Goal: Task Accomplishment & Management: Manage account settings

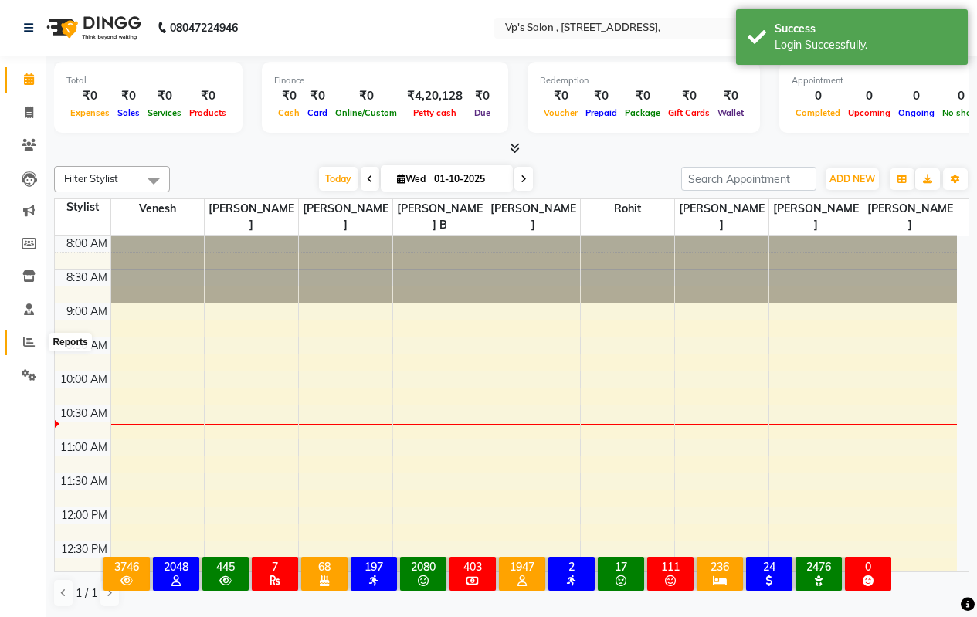
click at [25, 338] on icon at bounding box center [29, 342] width 12 height 12
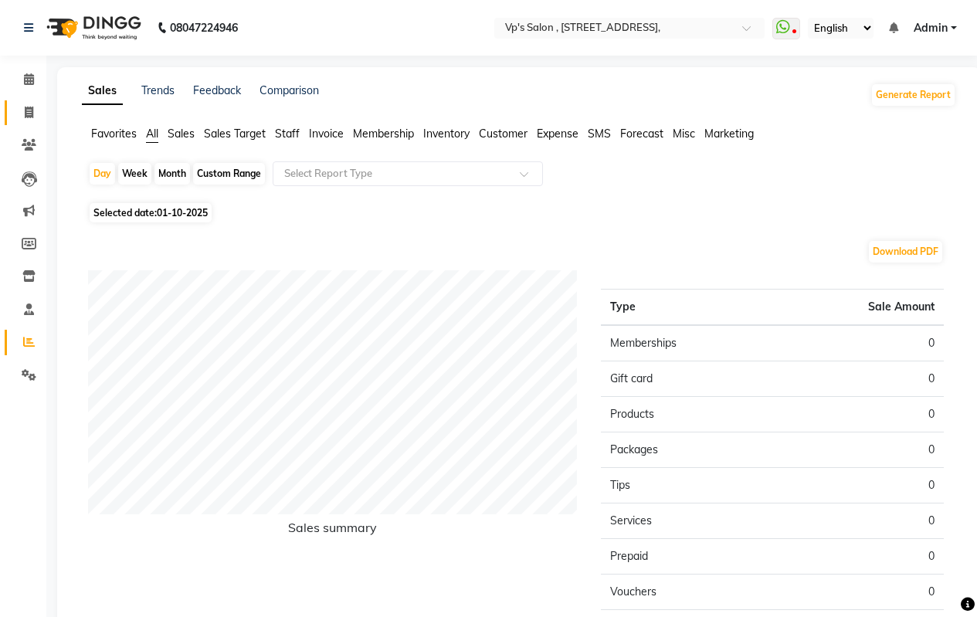
click at [26, 113] on icon at bounding box center [29, 113] width 8 height 12
select select "service"
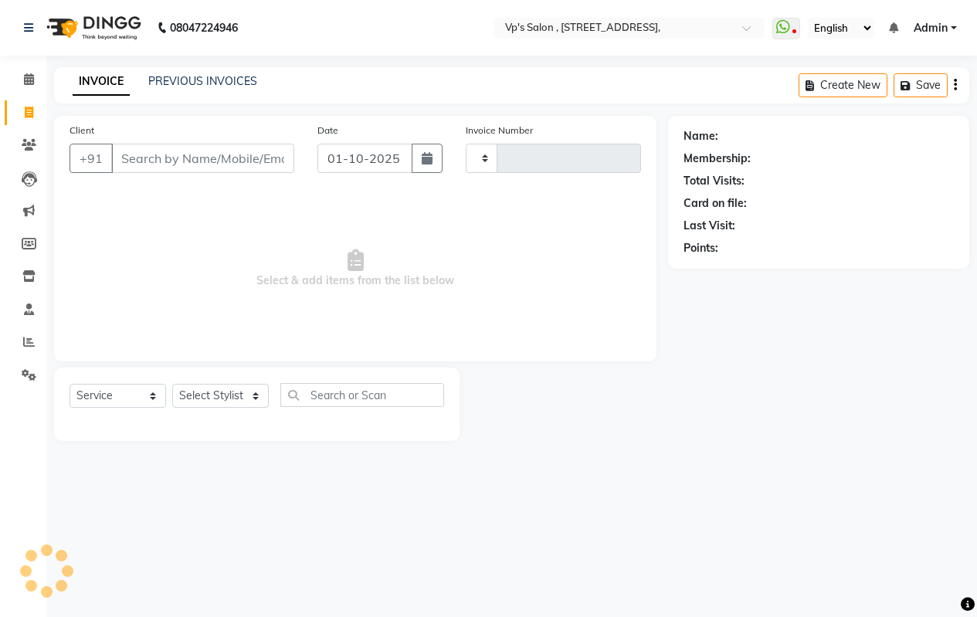
type input "1864"
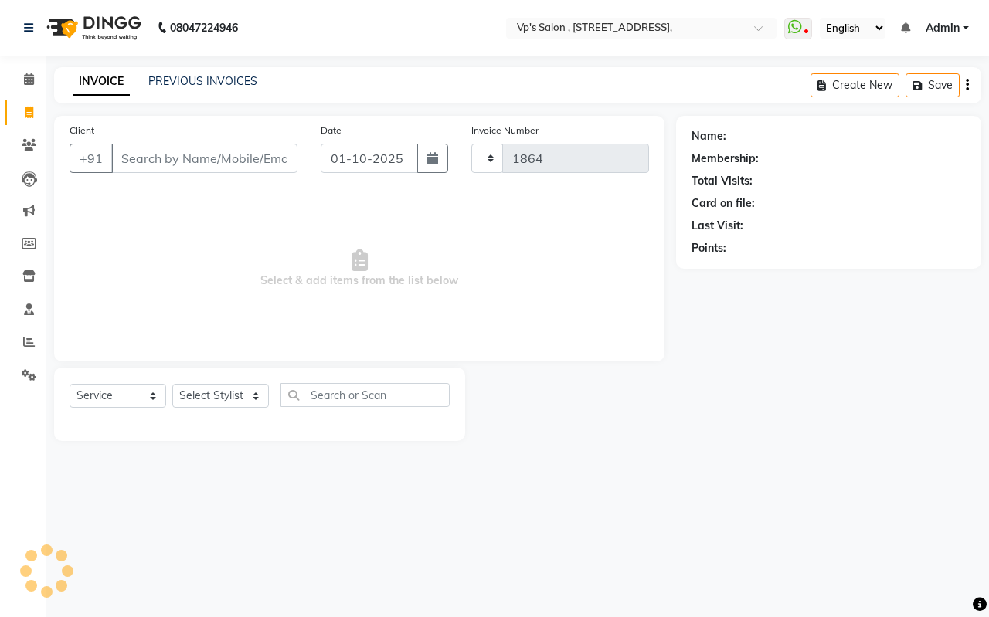
select select "4917"
click at [188, 69] on div "INVOICE PREVIOUS INVOICES Create New Save" at bounding box center [517, 85] width 927 height 36
click at [190, 82] on link "PREVIOUS INVOICES" at bounding box center [202, 81] width 109 height 14
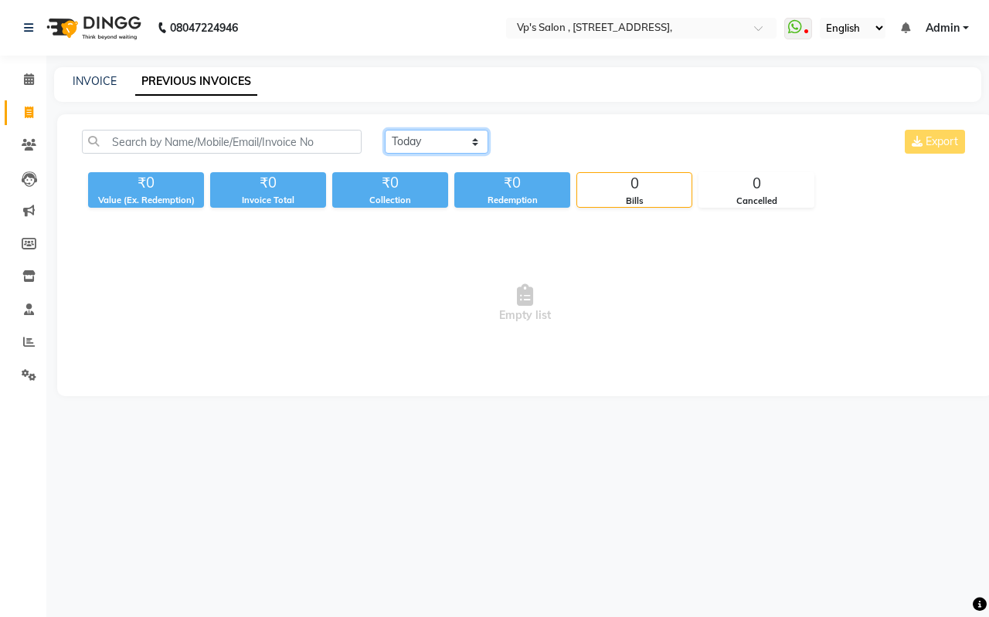
click at [396, 141] on select "[DATE] [DATE] Custom Range" at bounding box center [437, 142] width 104 height 24
select select "[DATE]"
click at [385, 130] on select "[DATE] [DATE] Custom Range" at bounding box center [437, 142] width 104 height 24
click at [456, 134] on select "[DATE] [DATE] Custom Range" at bounding box center [437, 142] width 104 height 24
click at [385, 130] on select "[DATE] [DATE] Custom Range" at bounding box center [437, 142] width 104 height 24
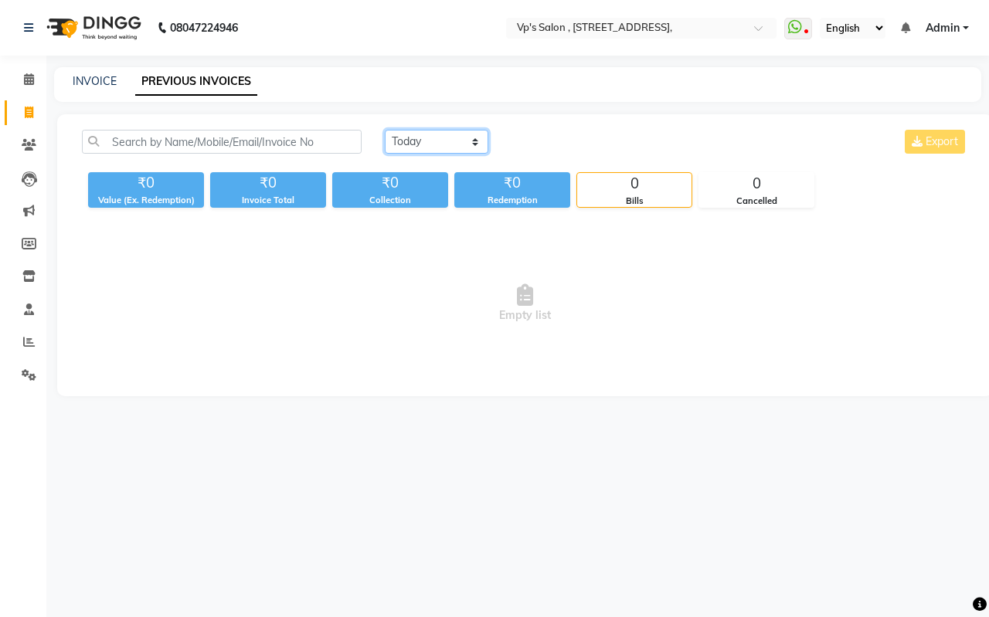
click at [456, 139] on select "[DATE] [DATE] Custom Range" at bounding box center [437, 142] width 104 height 24
click at [385, 130] on select "[DATE] [DATE] Custom Range" at bounding box center [437, 142] width 104 height 24
click at [91, 85] on link "INVOICE" at bounding box center [95, 81] width 44 height 14
select select "service"
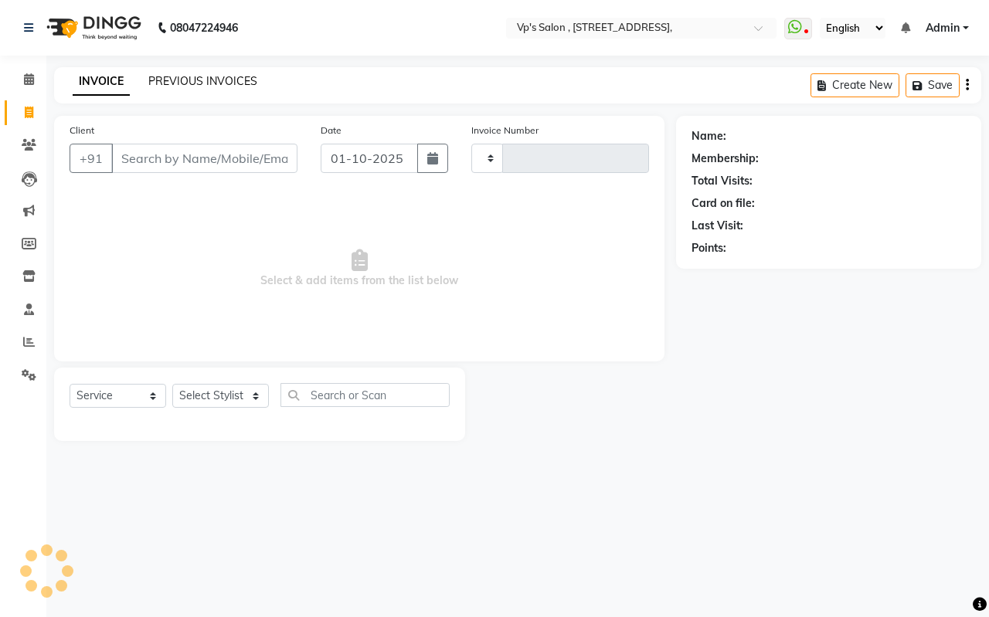
type input "1864"
select select "4917"
click at [212, 78] on link "PREVIOUS INVOICES" at bounding box center [202, 81] width 109 height 14
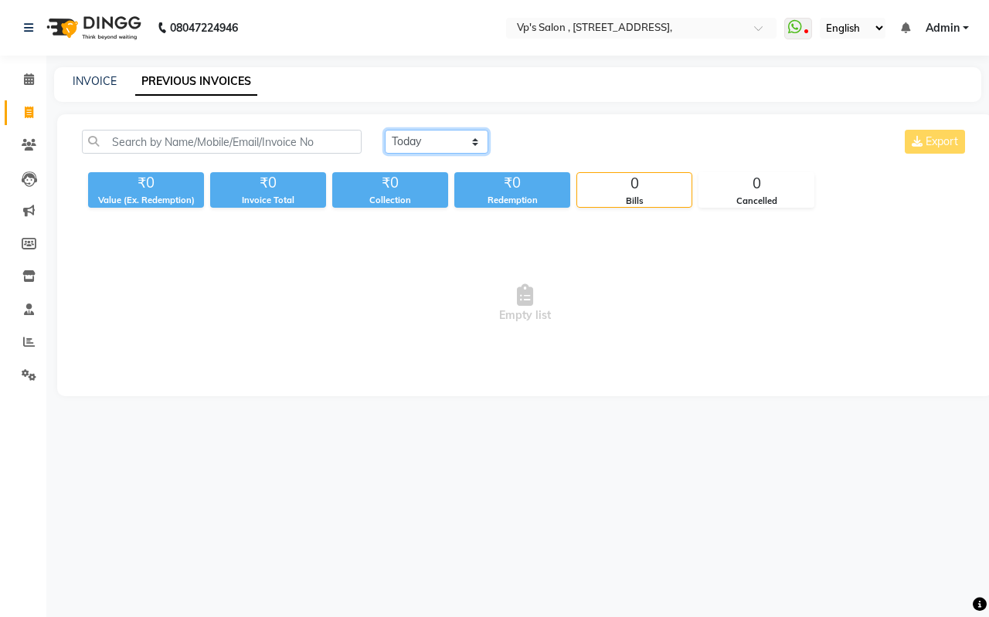
click at [406, 139] on select "[DATE] [DATE] Custom Range" at bounding box center [437, 142] width 104 height 24
select select "[DATE]"
click at [385, 130] on select "[DATE] [DATE] Custom Range" at bounding box center [437, 142] width 104 height 24
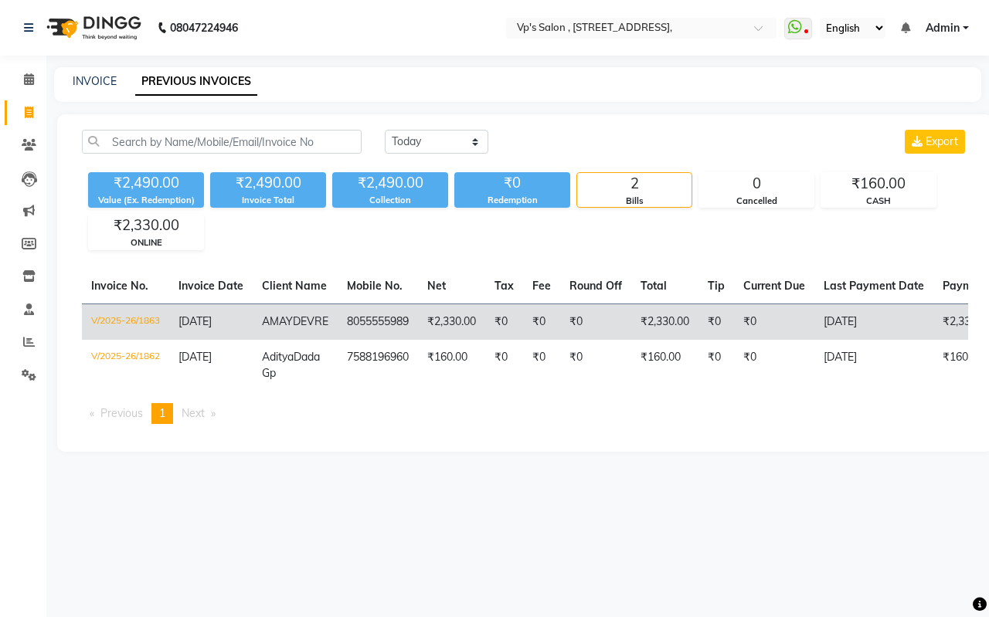
click at [369, 328] on td "8055555989" at bounding box center [378, 322] width 80 height 36
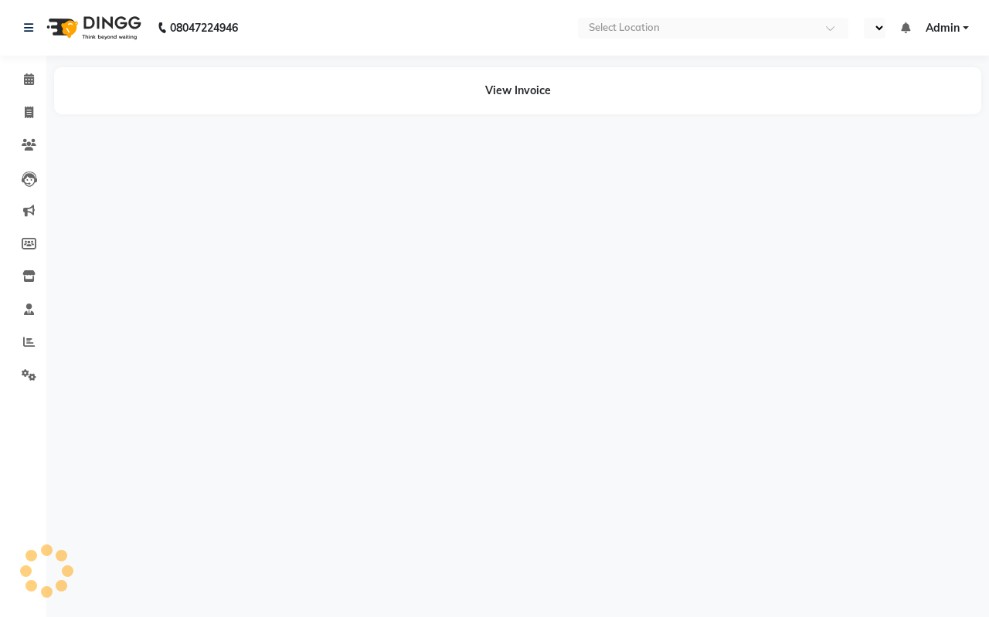
select select "en"
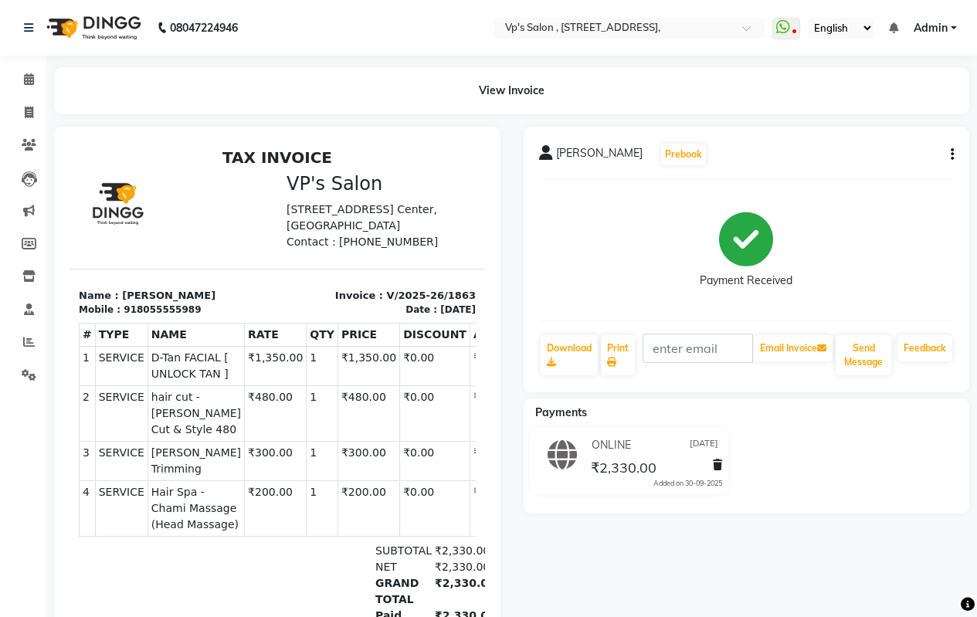
scroll to position [24, 0]
click at [956, 154] on div "AMAY DEVRE Prebook Payment Received Download Print Email Invoice Send Message F…" at bounding box center [747, 260] width 446 height 266
click at [950, 156] on button "button" at bounding box center [949, 155] width 9 height 16
click at [870, 178] on div "Edit Invoice" at bounding box center [876, 174] width 106 height 19
select select "service"
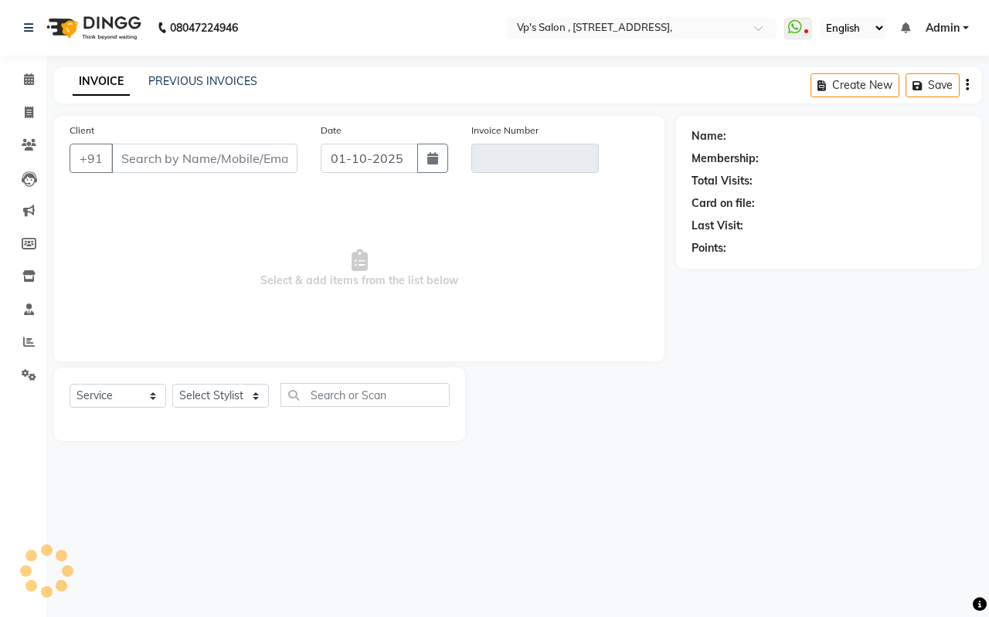
type input "8055555989"
type input "V/2025-26/1863"
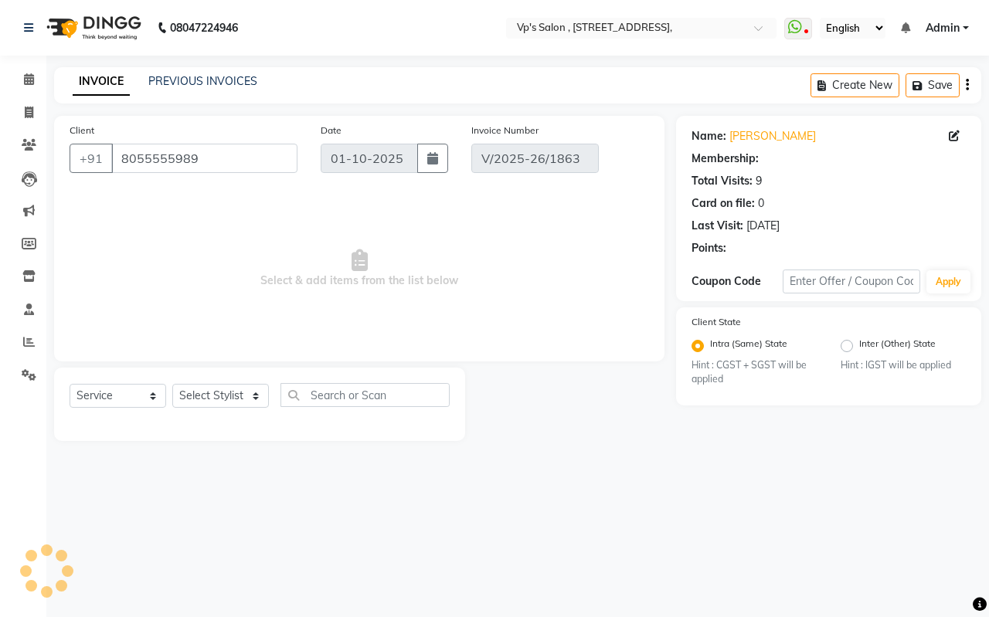
type input "[DATE]"
select select "select"
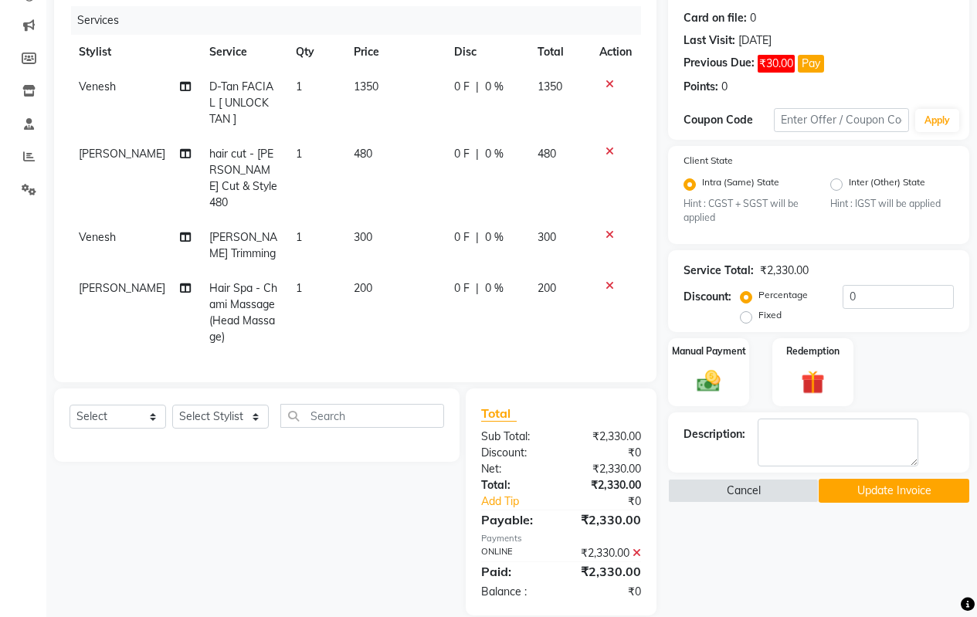
scroll to position [202, 0]
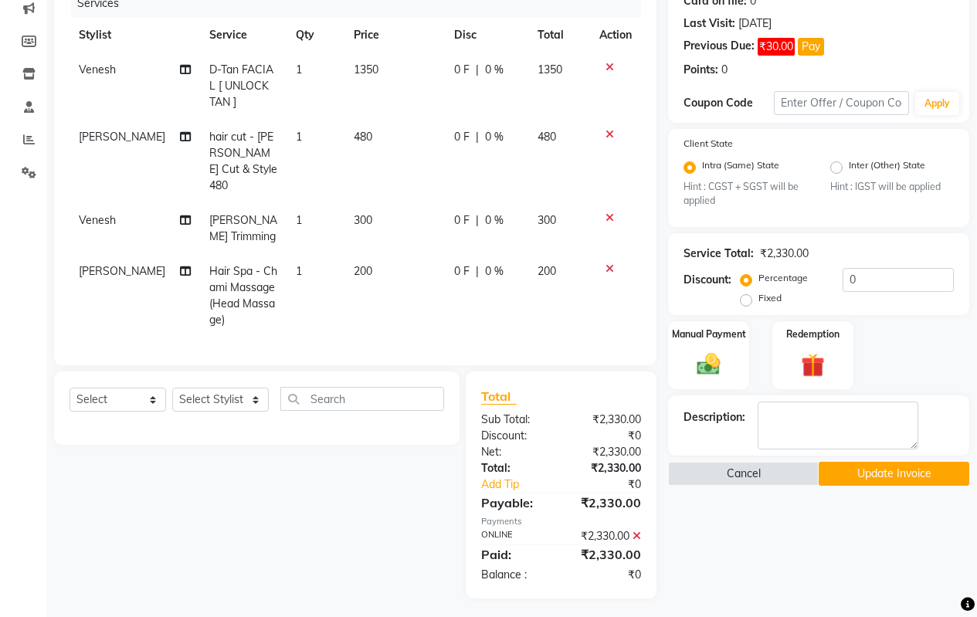
click at [905, 468] on button "Update Invoice" at bounding box center [894, 474] width 151 height 24
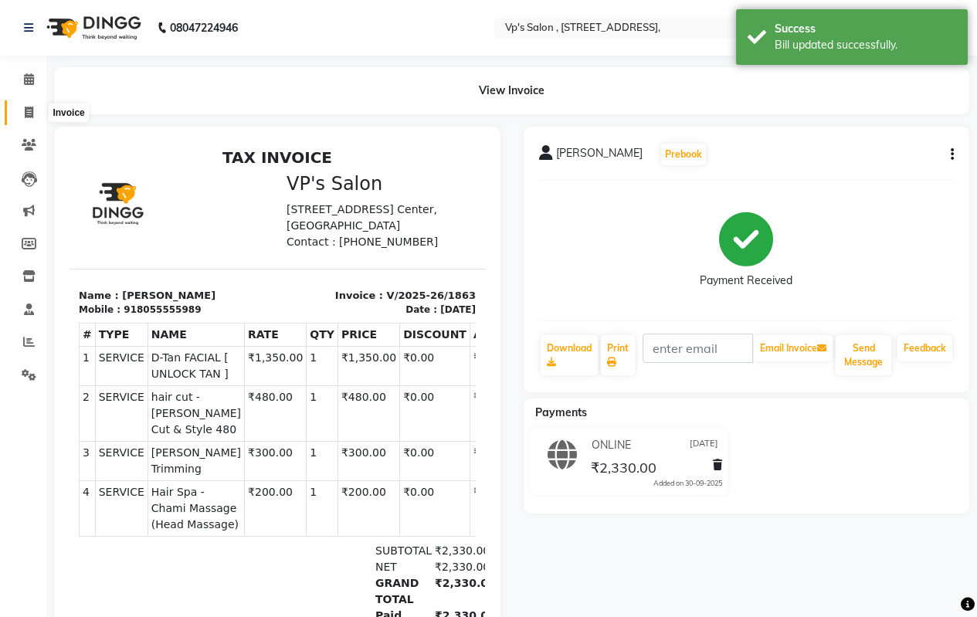
click at [19, 116] on span at bounding box center [28, 113] width 27 height 18
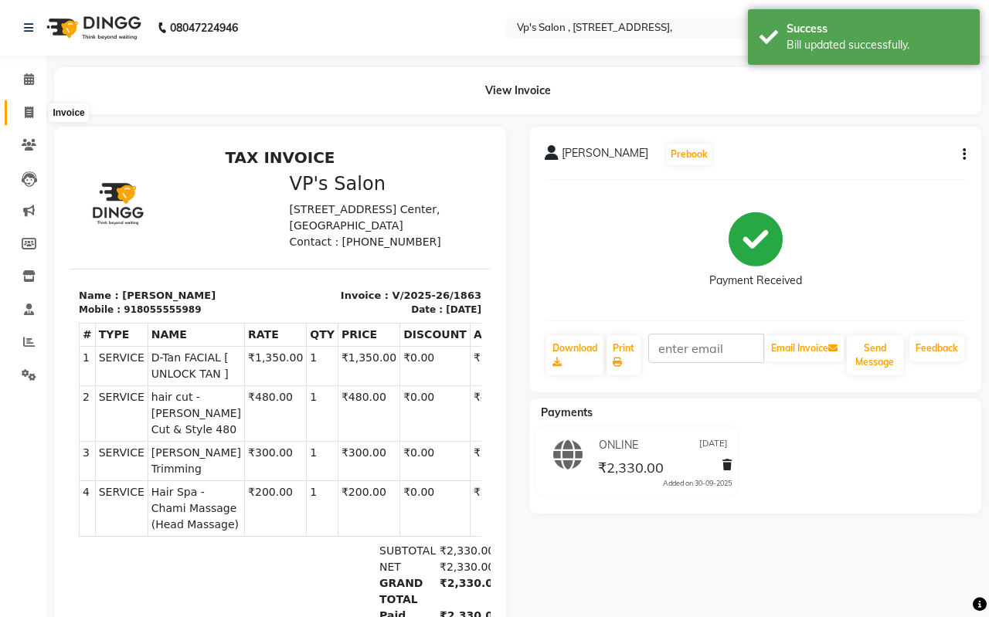
select select "service"
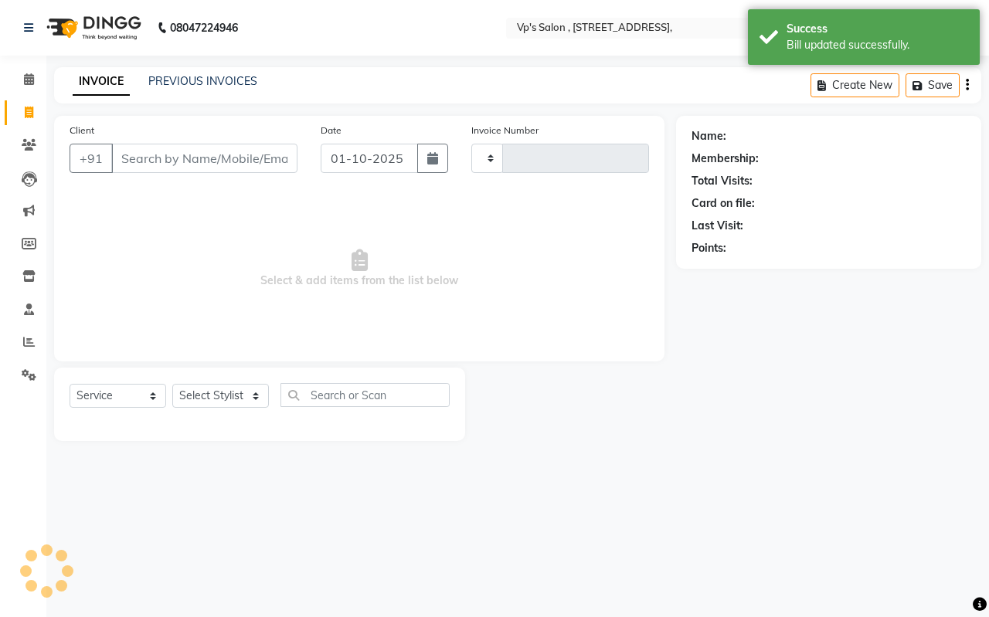
type input "1864"
select select "4917"
click at [234, 84] on link "PREVIOUS INVOICES" at bounding box center [202, 81] width 109 height 14
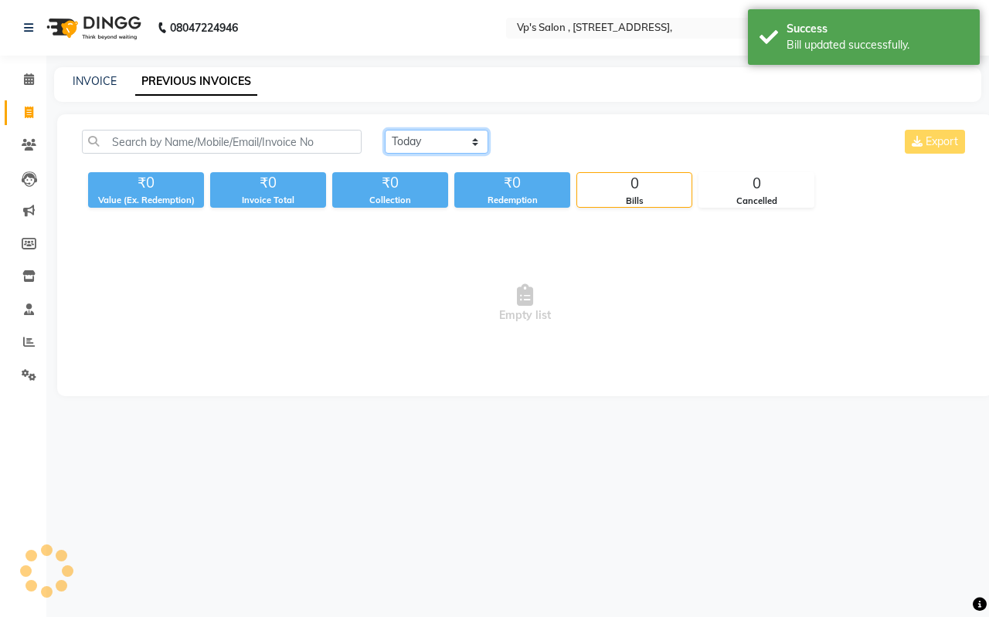
click at [455, 137] on select "[DATE] [DATE] Custom Range" at bounding box center [437, 142] width 104 height 24
select select "[DATE]"
click at [385, 130] on select "[DATE] [DATE] Custom Range" at bounding box center [437, 142] width 104 height 24
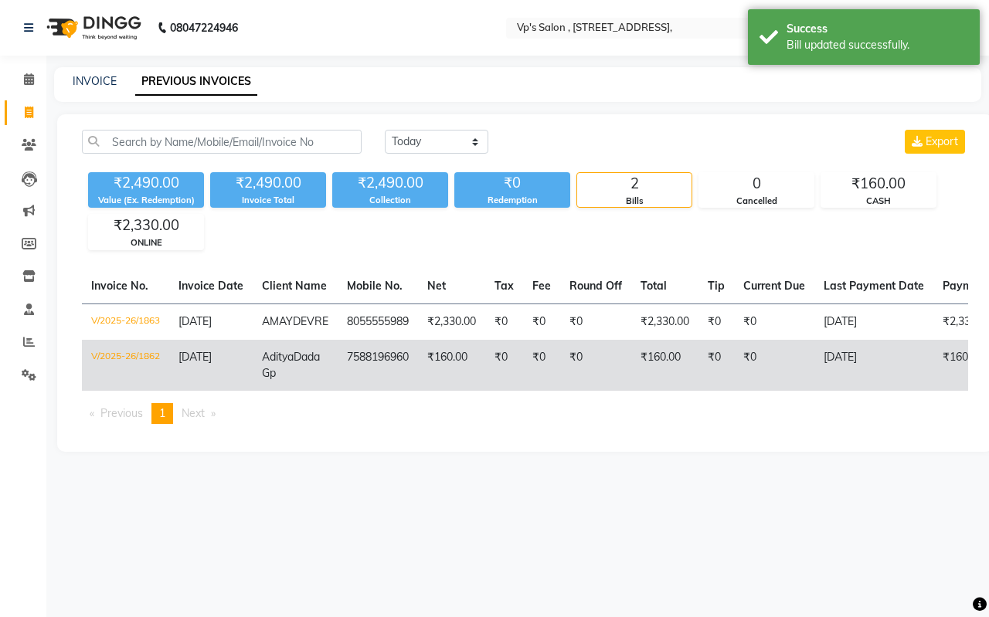
click at [371, 375] on td "7588196960" at bounding box center [378, 365] width 80 height 51
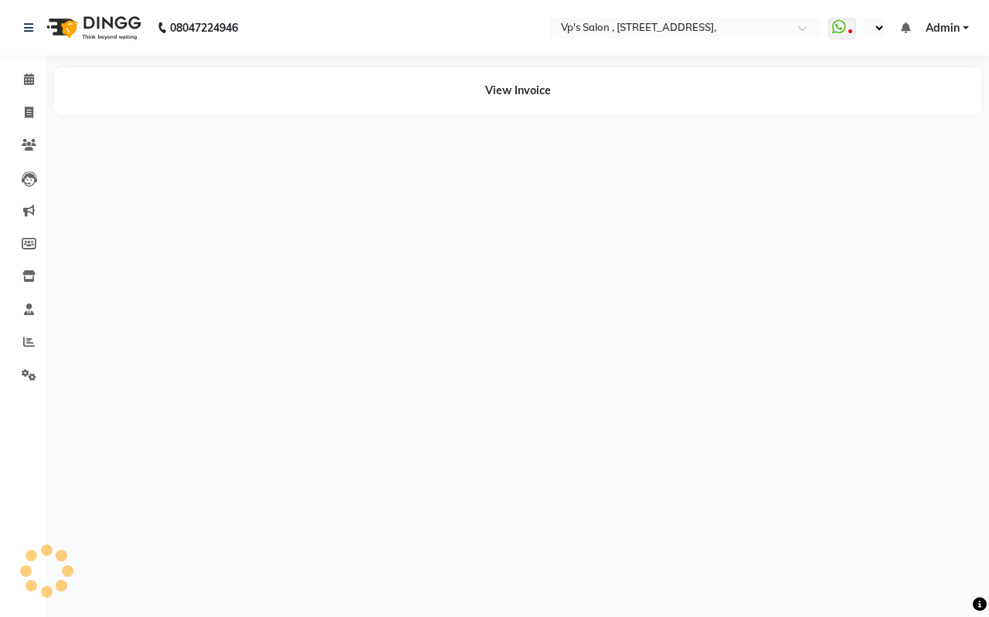
select select "en"
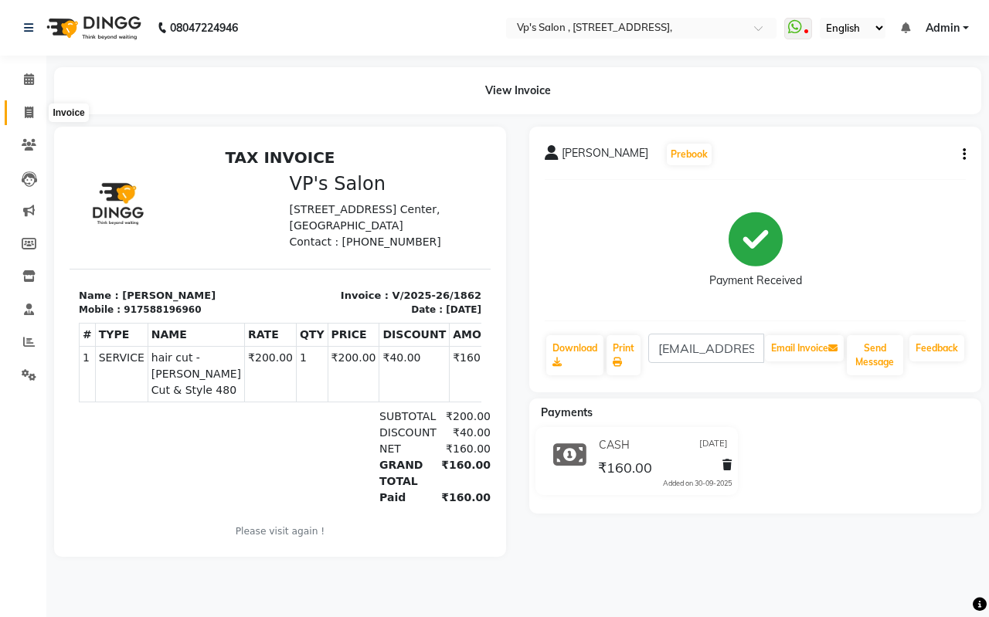
click at [25, 107] on icon at bounding box center [29, 113] width 8 height 12
select select "service"
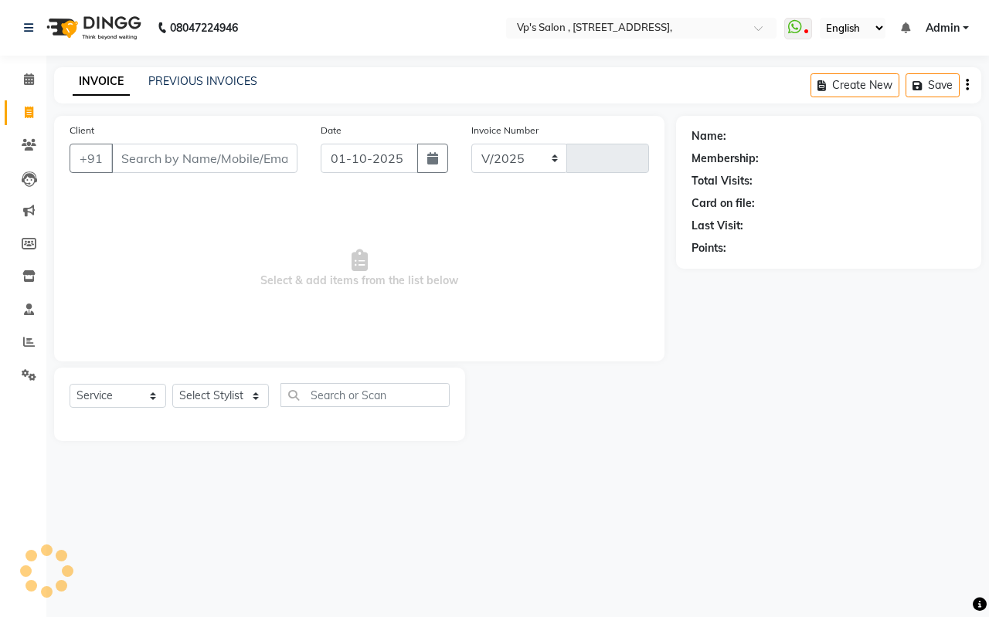
select select "4917"
type input "1864"
click at [175, 83] on link "PREVIOUS INVOICES" at bounding box center [202, 81] width 109 height 14
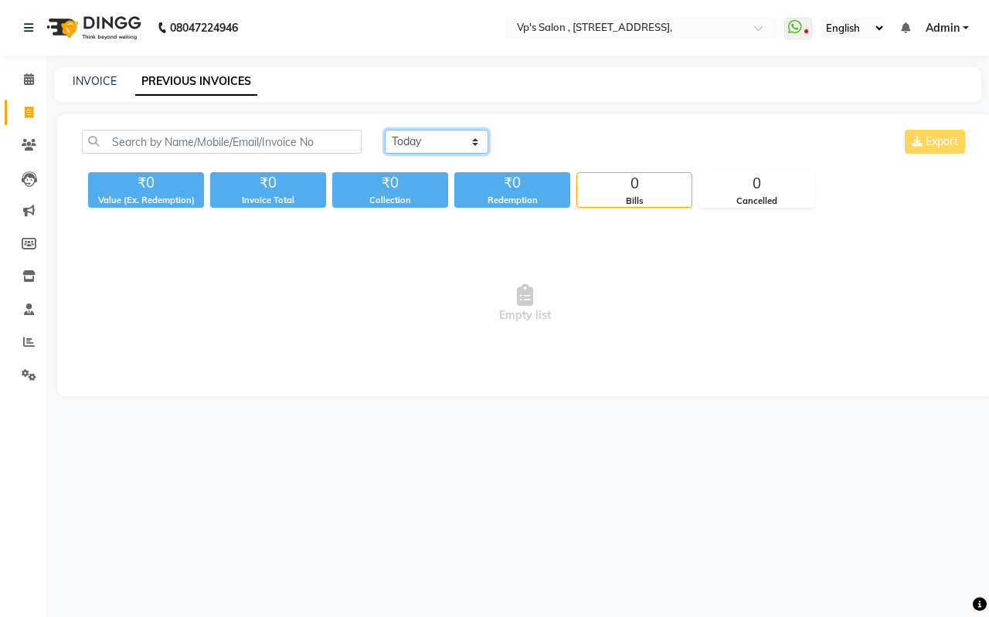
click at [418, 149] on select "[DATE] [DATE] Custom Range" at bounding box center [437, 142] width 104 height 24
select select "[DATE]"
click at [385, 130] on select "[DATE] [DATE] Custom Range" at bounding box center [437, 142] width 104 height 24
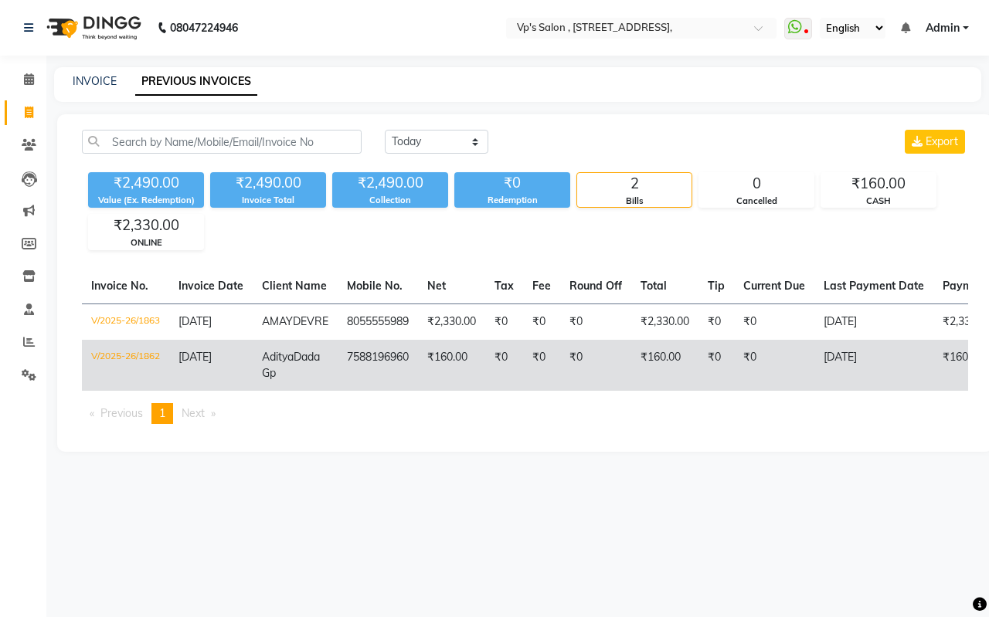
click at [399, 368] on td "7588196960" at bounding box center [378, 365] width 80 height 51
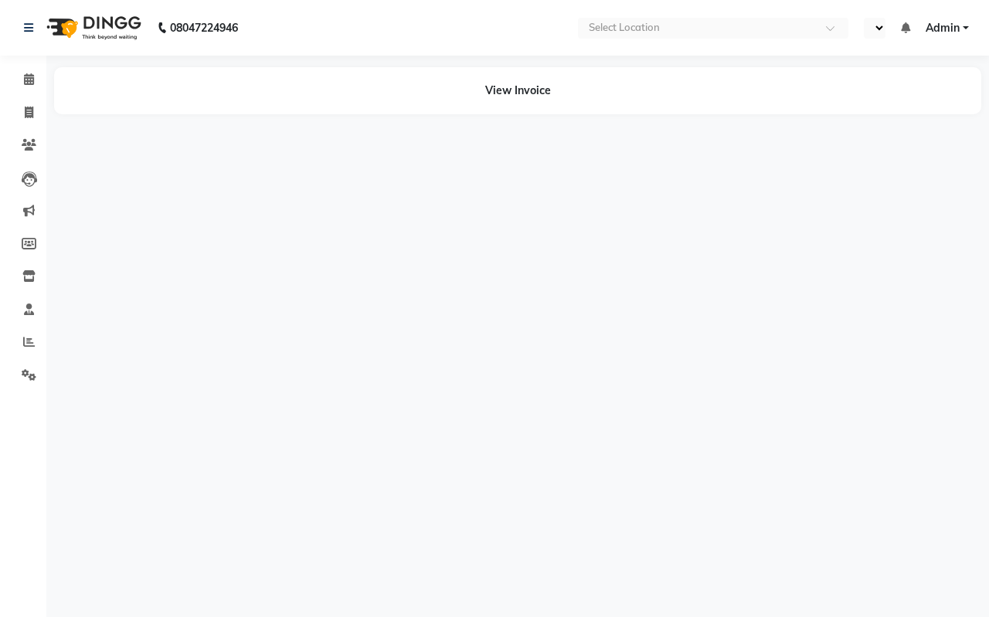
select select "en"
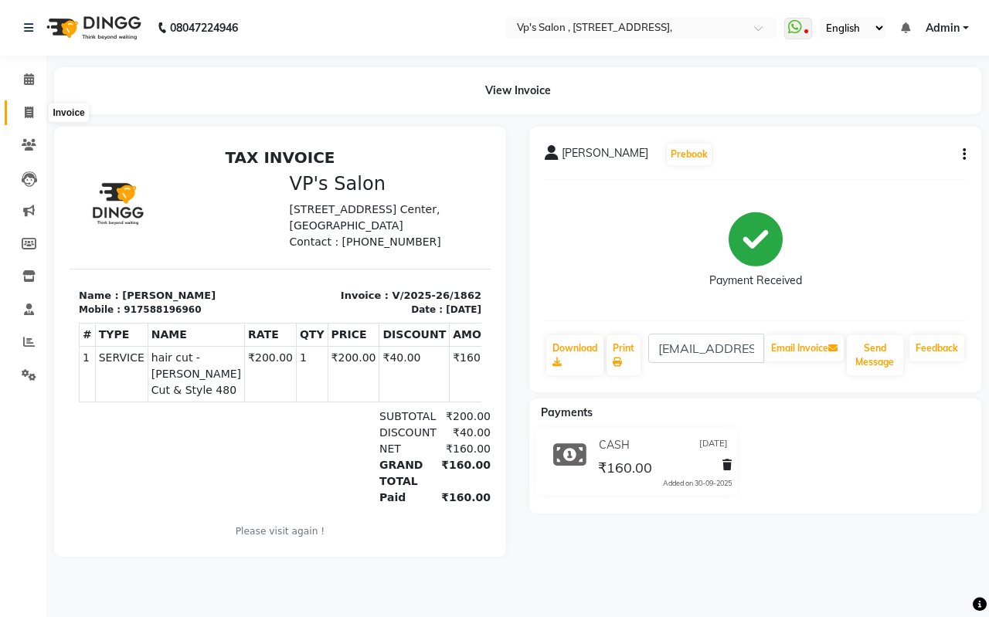
click at [26, 113] on icon at bounding box center [29, 113] width 8 height 12
select select "service"
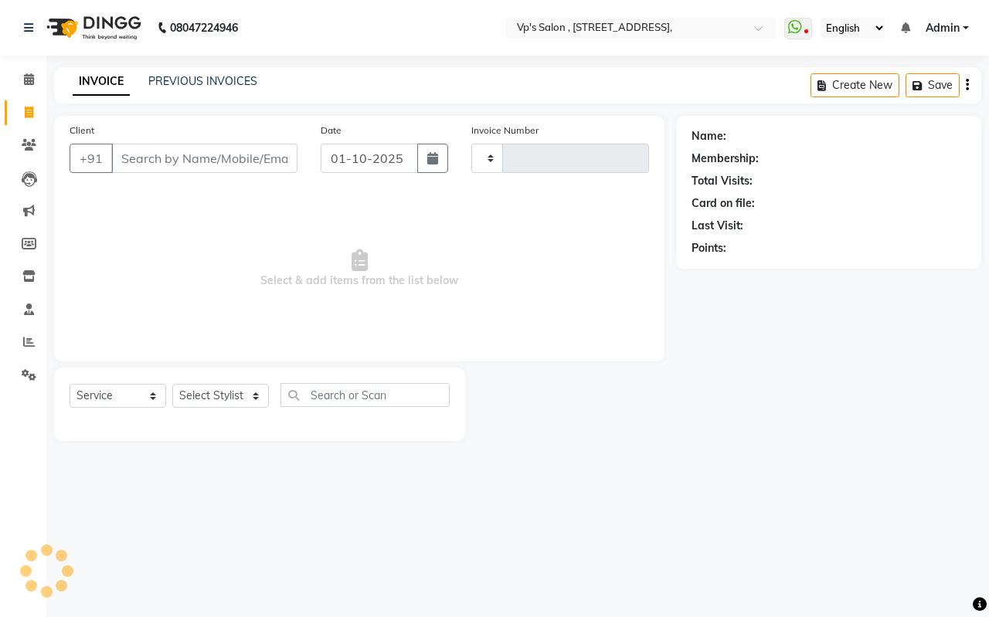
type input "1864"
select select "4917"
click at [209, 78] on link "PREVIOUS INVOICES" at bounding box center [202, 81] width 109 height 14
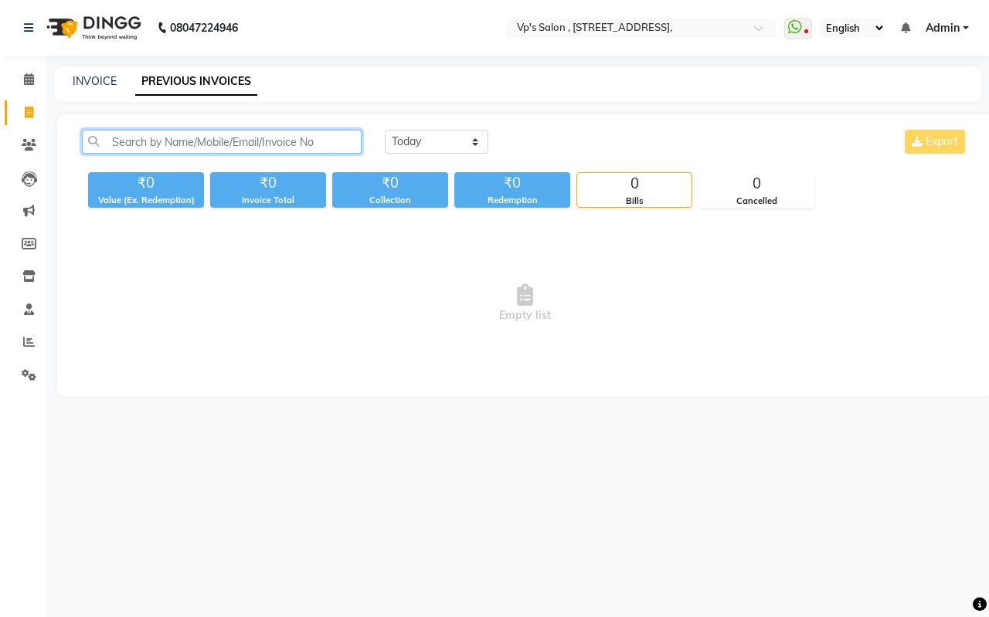
click at [149, 146] on input "text" at bounding box center [222, 142] width 280 height 24
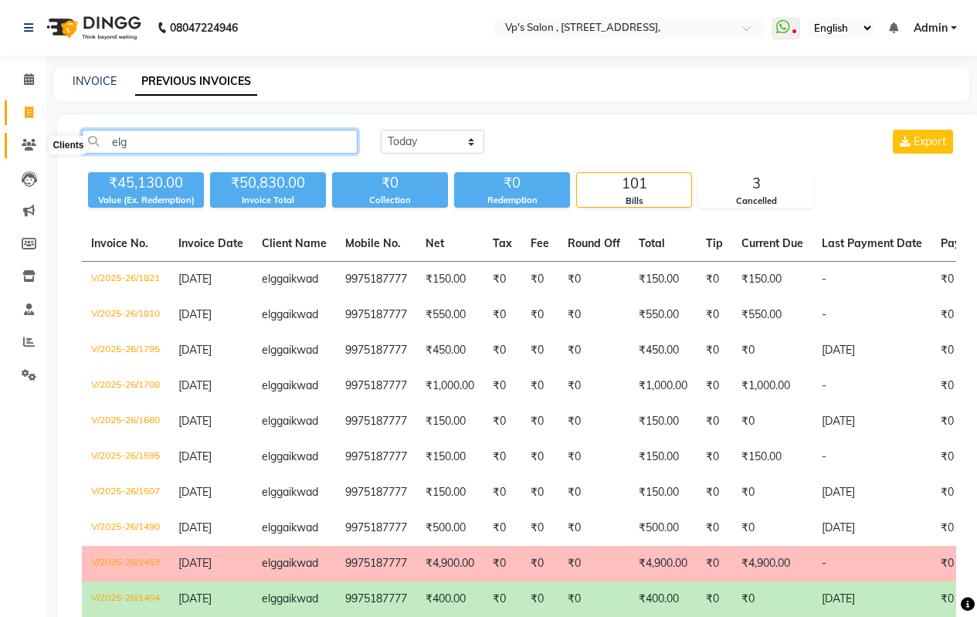
type input "elg"
drag, startPoint x: 29, startPoint y: 150, endPoint x: 22, endPoint y: 141, distance: 11.5
click at [29, 149] on icon at bounding box center [29, 145] width 15 height 12
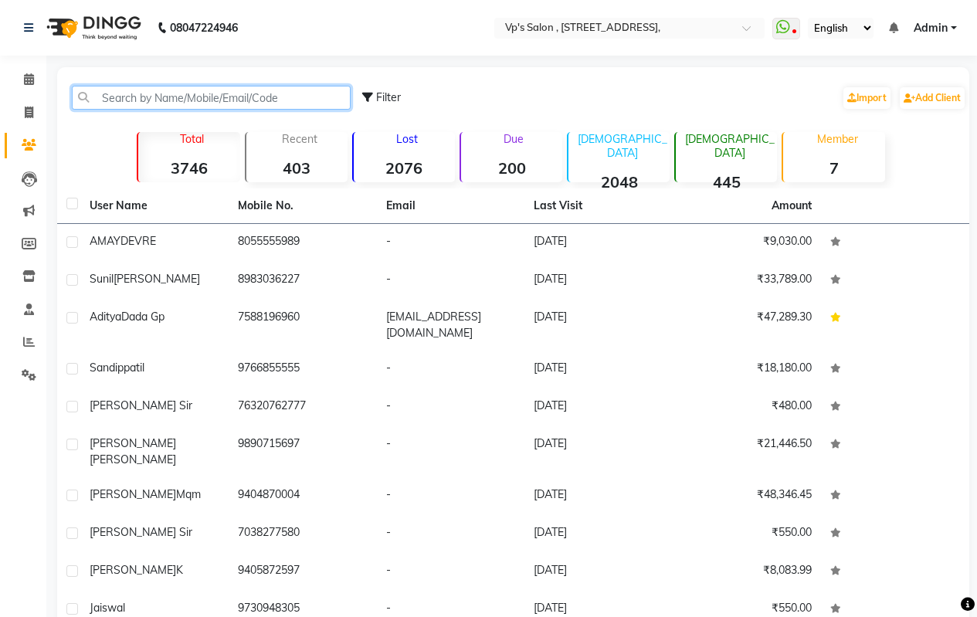
click at [145, 105] on input "text" at bounding box center [211, 98] width 279 height 24
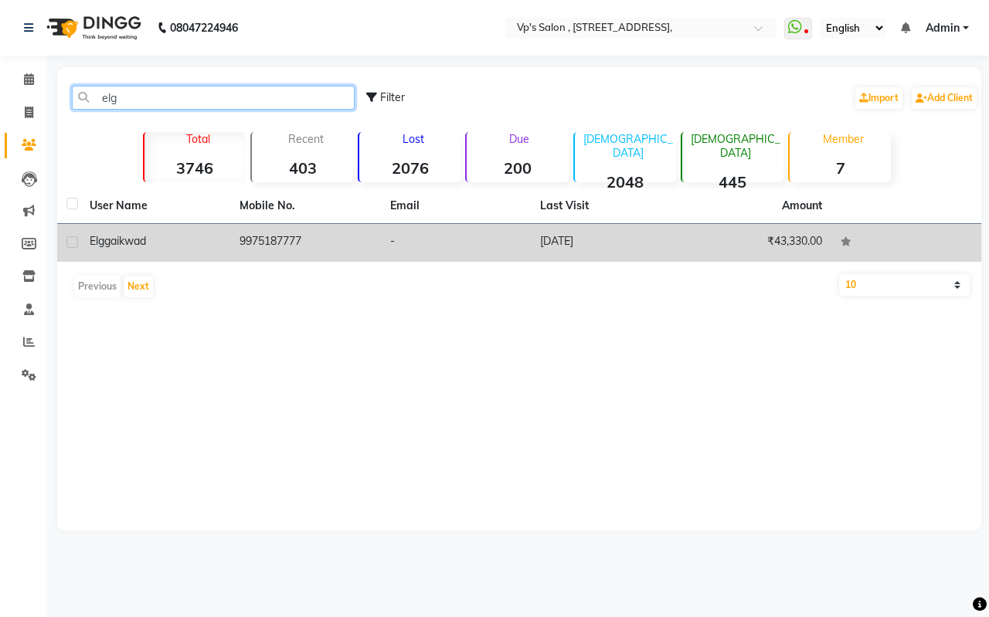
type input "elg"
click at [209, 236] on div "elg gaikwad" at bounding box center [155, 241] width 131 height 16
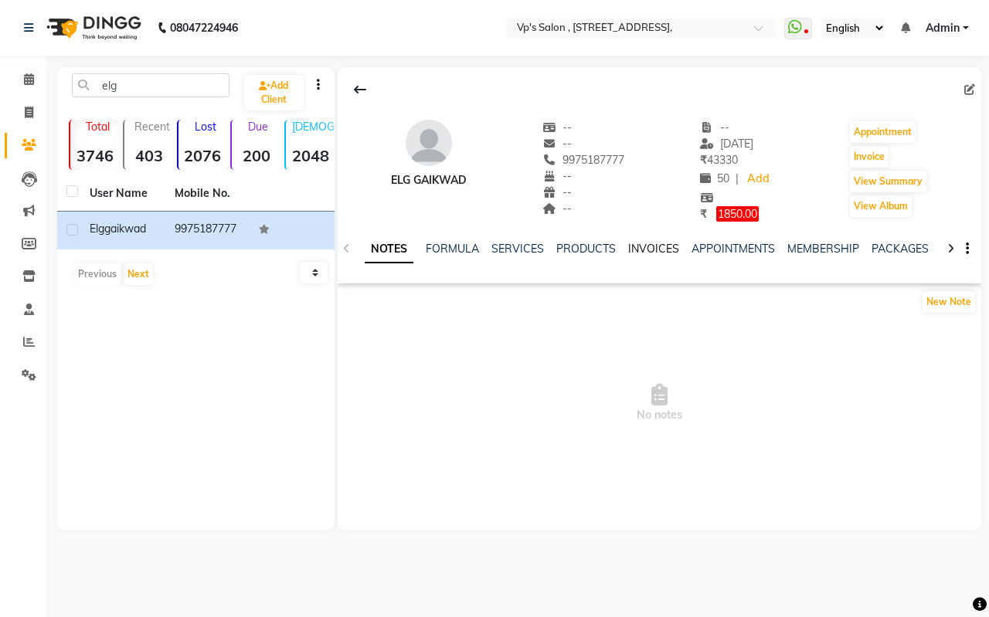
click at [637, 247] on link "INVOICES" at bounding box center [653, 249] width 51 height 14
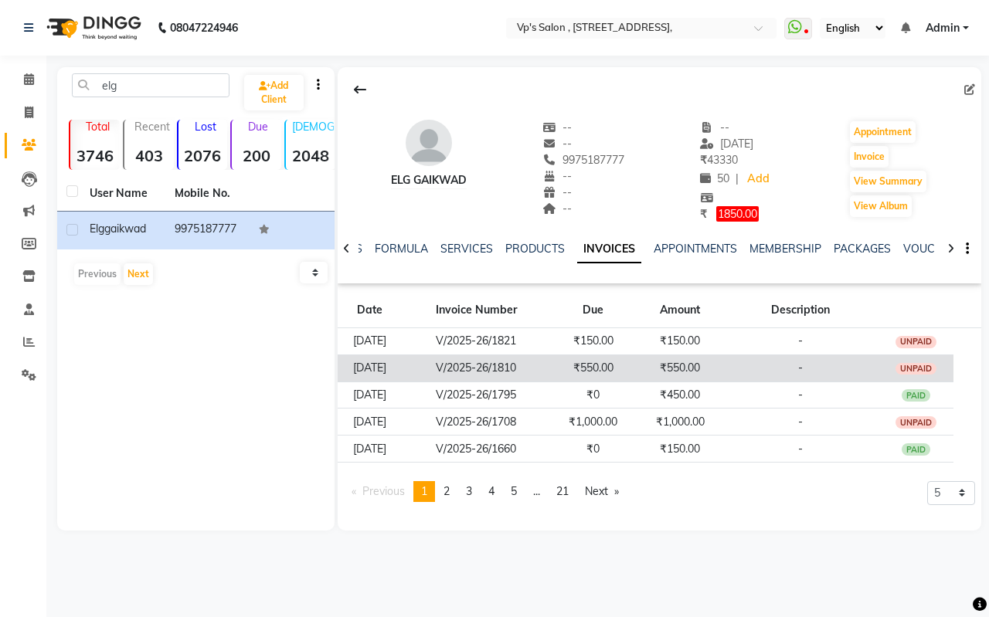
click at [660, 367] on td "₹550.00" at bounding box center [679, 368] width 87 height 27
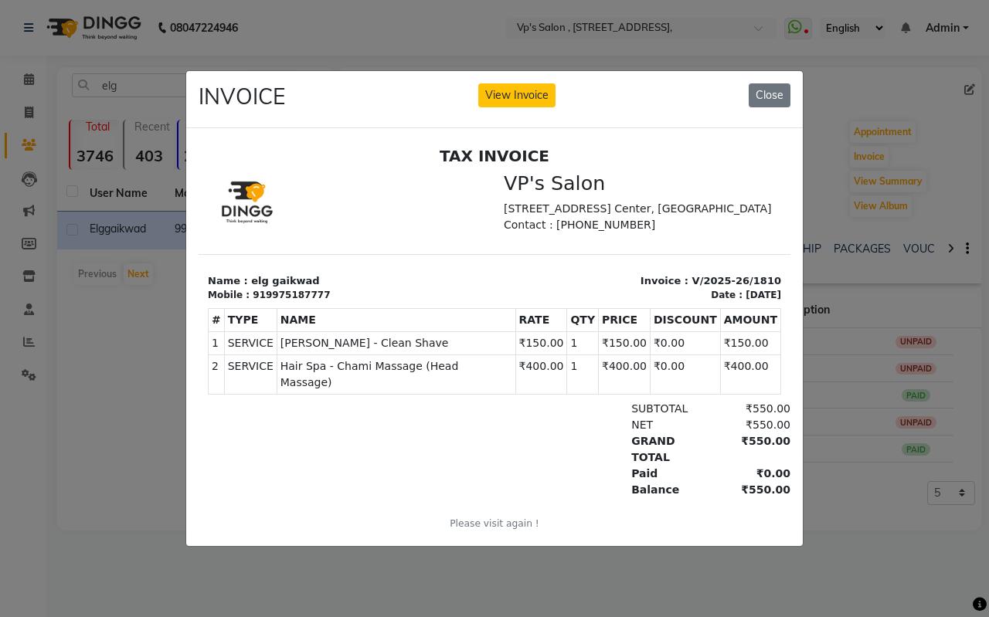
drag, startPoint x: 632, startPoint y: 256, endPoint x: 640, endPoint y: 247, distance: 12.0
click at [640, 249] on div "TAX INVOICE VP's Salon Shop No 01, Jalgaon Rd, T.V. Center, Aurangabad Contact …" at bounding box center [495, 349] width 592 height 405
drag, startPoint x: 542, startPoint y: 39, endPoint x: 767, endPoint y: 90, distance: 230.3
click at [767, 90] on button "Close" at bounding box center [769, 95] width 42 height 24
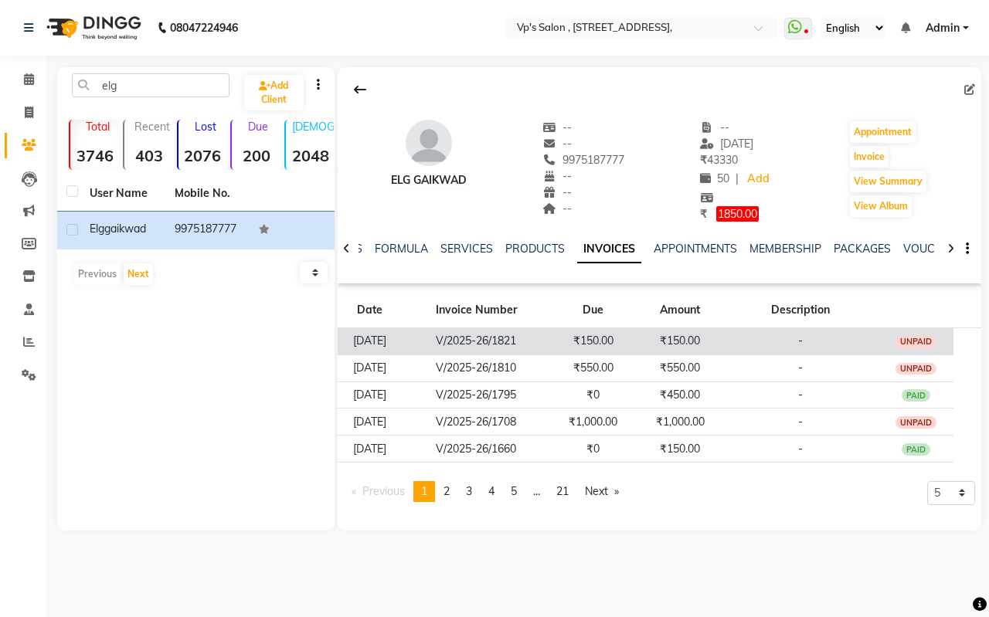
click at [781, 333] on td "-" at bounding box center [800, 340] width 154 height 27
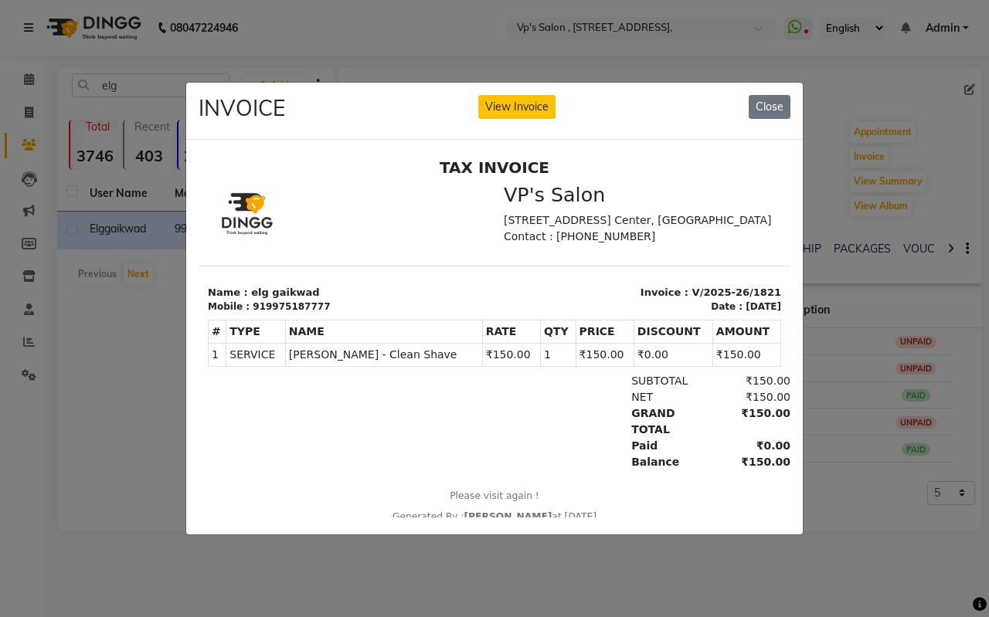
drag, startPoint x: 782, startPoint y: 109, endPoint x: 791, endPoint y: 101, distance: 12.1
click at [784, 108] on button "Close" at bounding box center [769, 107] width 42 height 24
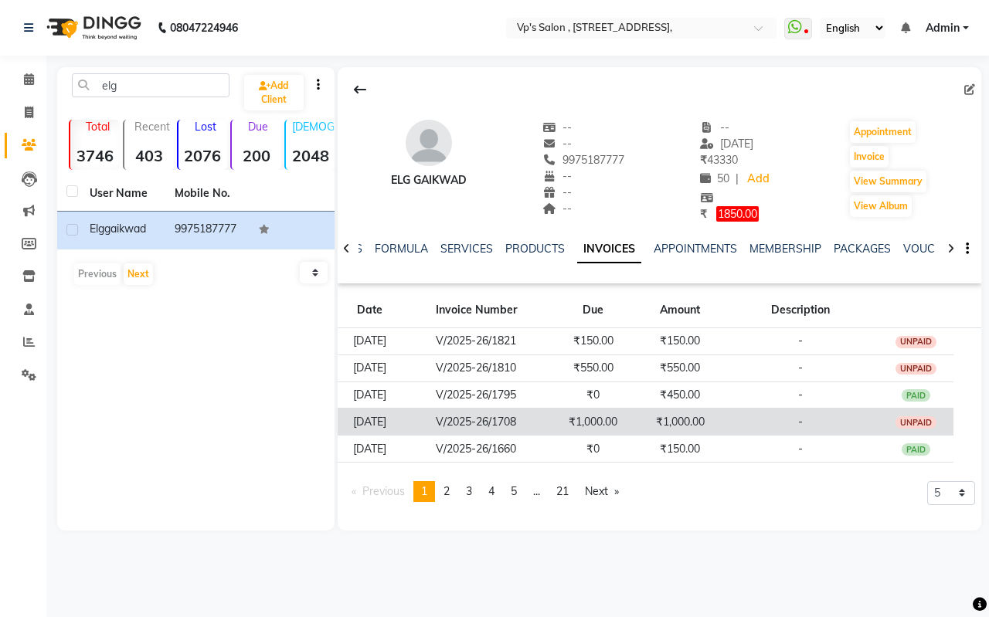
click at [796, 419] on td "-" at bounding box center [800, 422] width 154 height 27
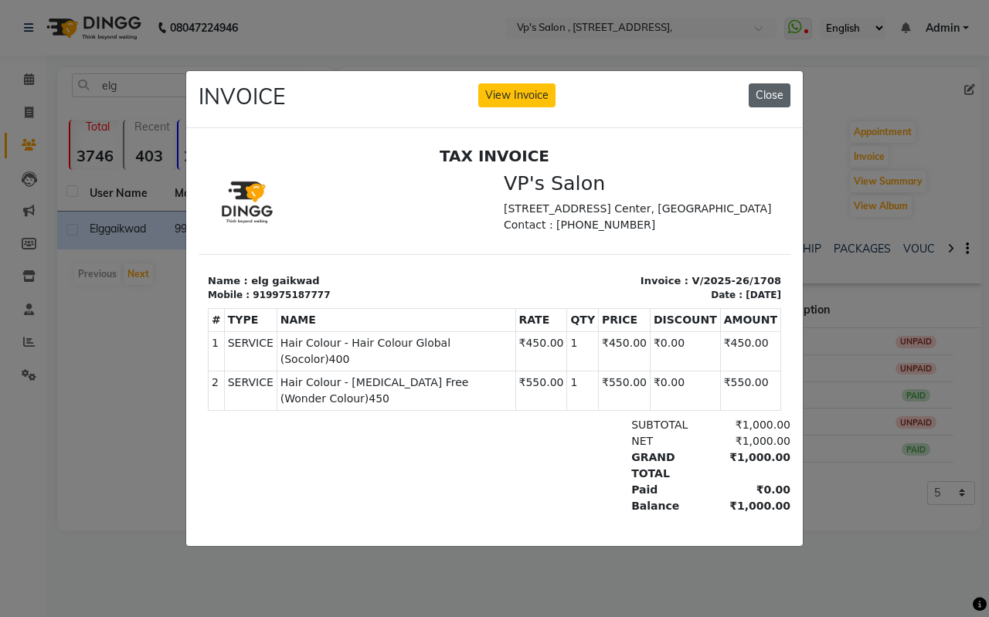
click at [769, 87] on button "Close" at bounding box center [769, 95] width 42 height 24
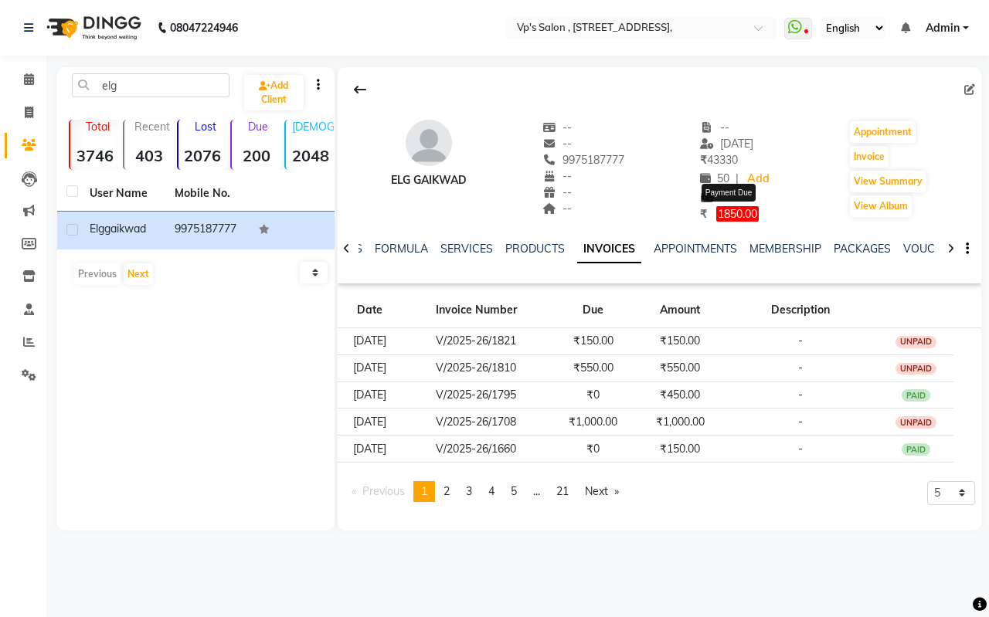
click at [737, 217] on span "1850.00" at bounding box center [737, 213] width 42 height 15
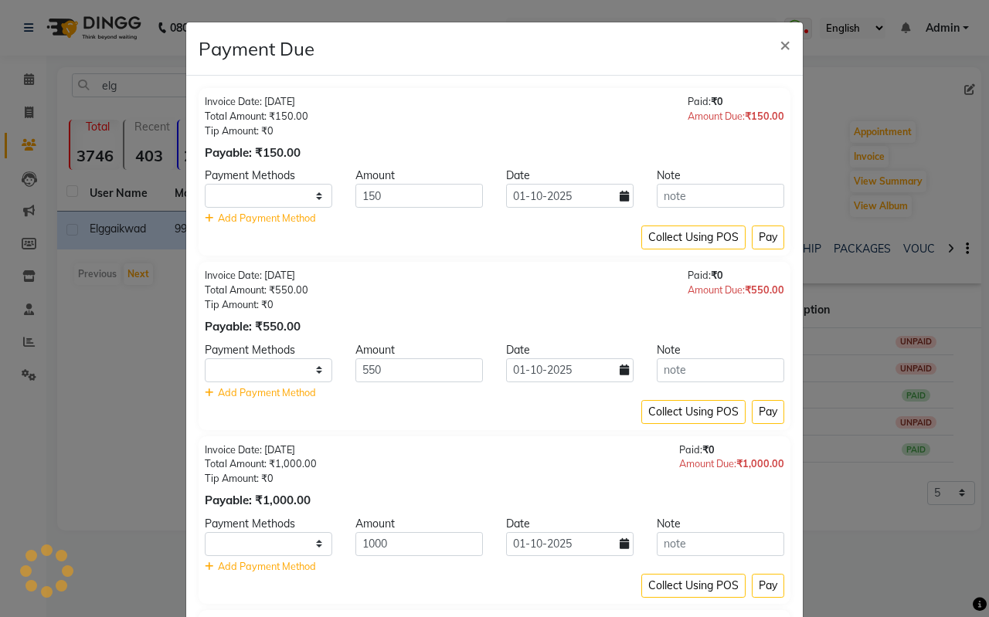
select select "1"
click at [766, 234] on button "Pay" at bounding box center [768, 238] width 32 height 24
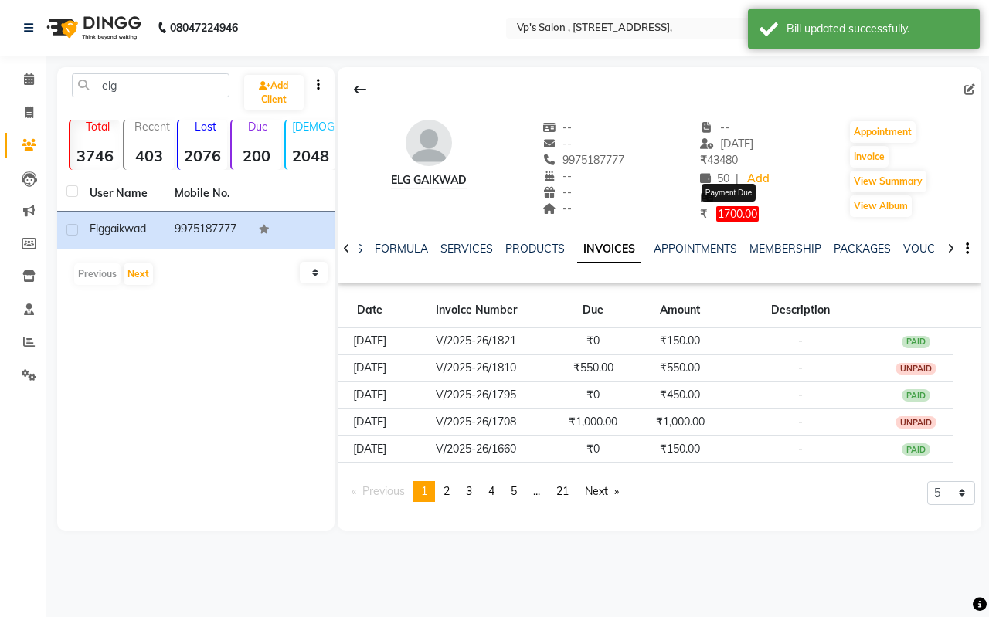
click at [736, 209] on span "1700.00" at bounding box center [737, 213] width 42 height 15
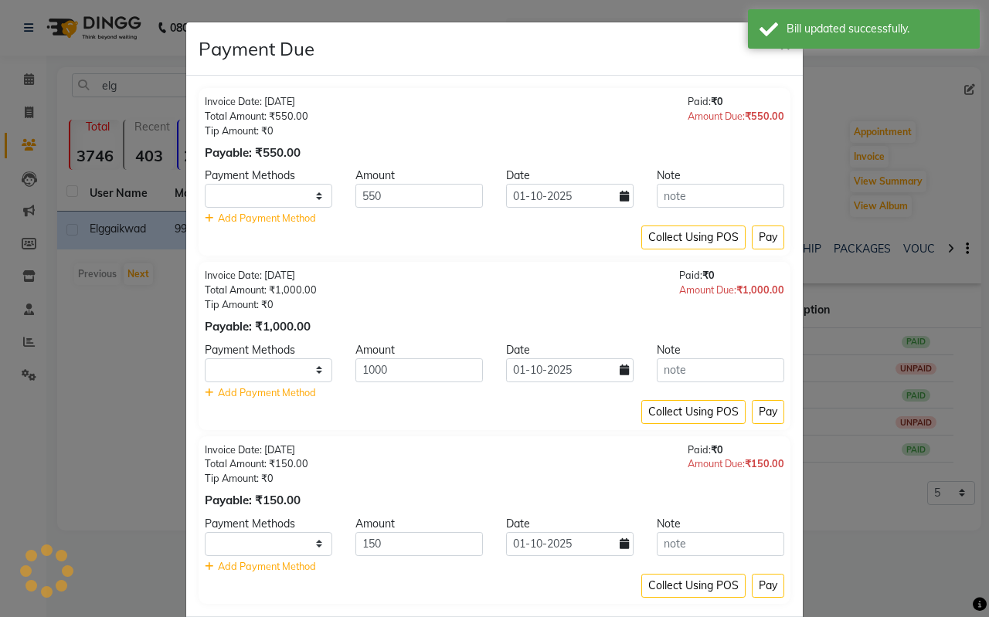
select select "1"
click at [758, 409] on button "Pay" at bounding box center [768, 412] width 32 height 24
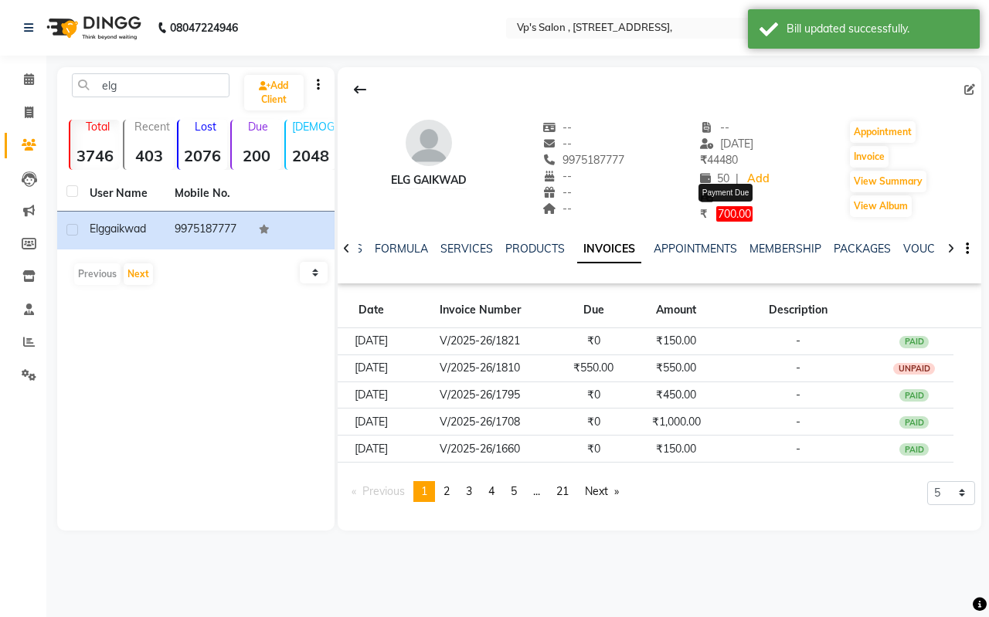
click at [725, 211] on span "700.00" at bounding box center [734, 213] width 36 height 15
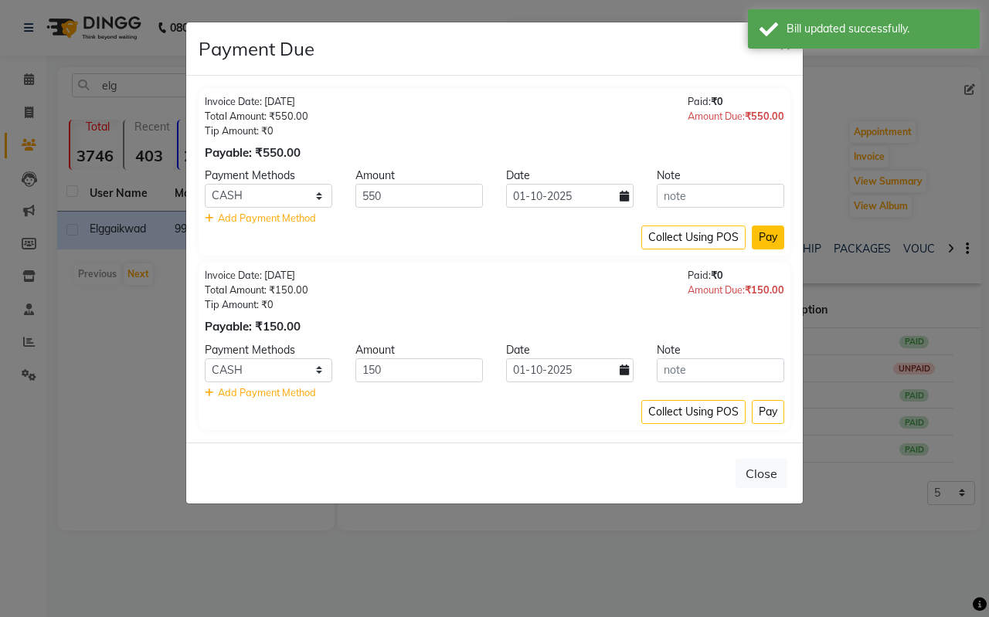
click at [769, 236] on button "Pay" at bounding box center [768, 238] width 32 height 24
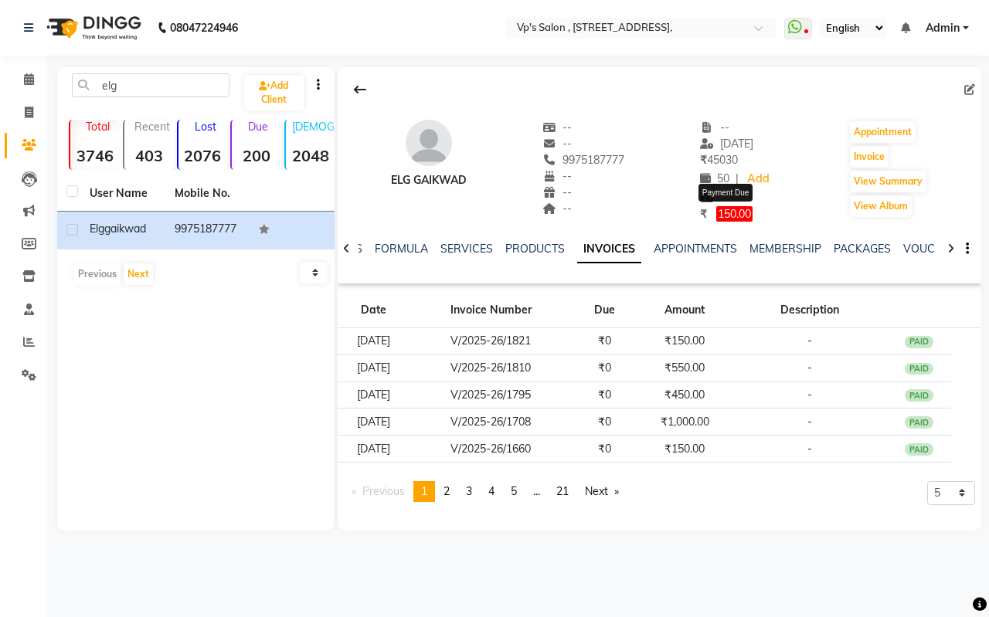
click at [738, 212] on span "150.00" at bounding box center [734, 213] width 36 height 15
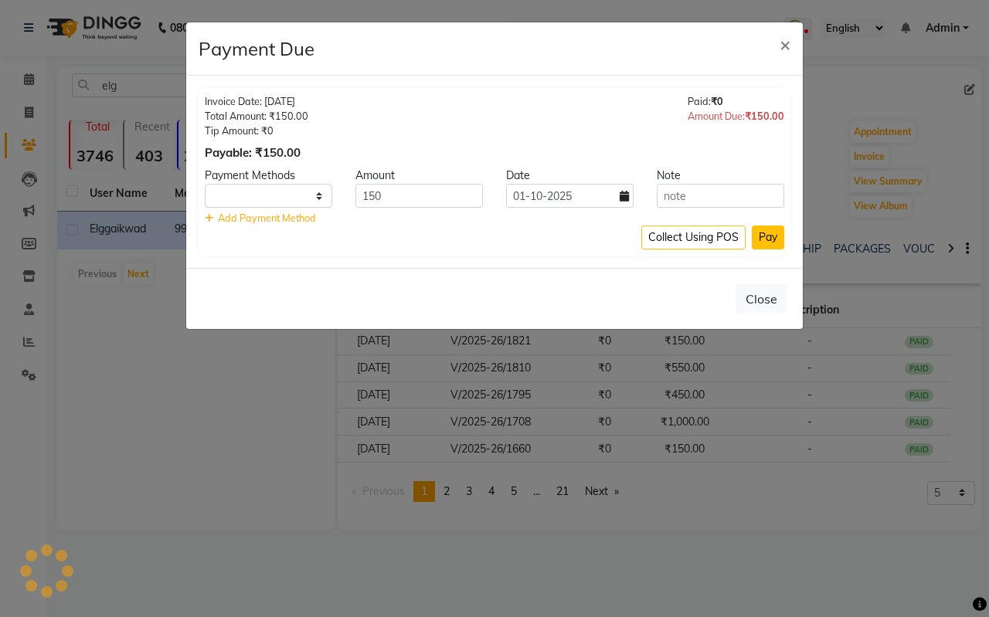
select select "1"
click at [770, 232] on button "Pay" at bounding box center [768, 238] width 32 height 24
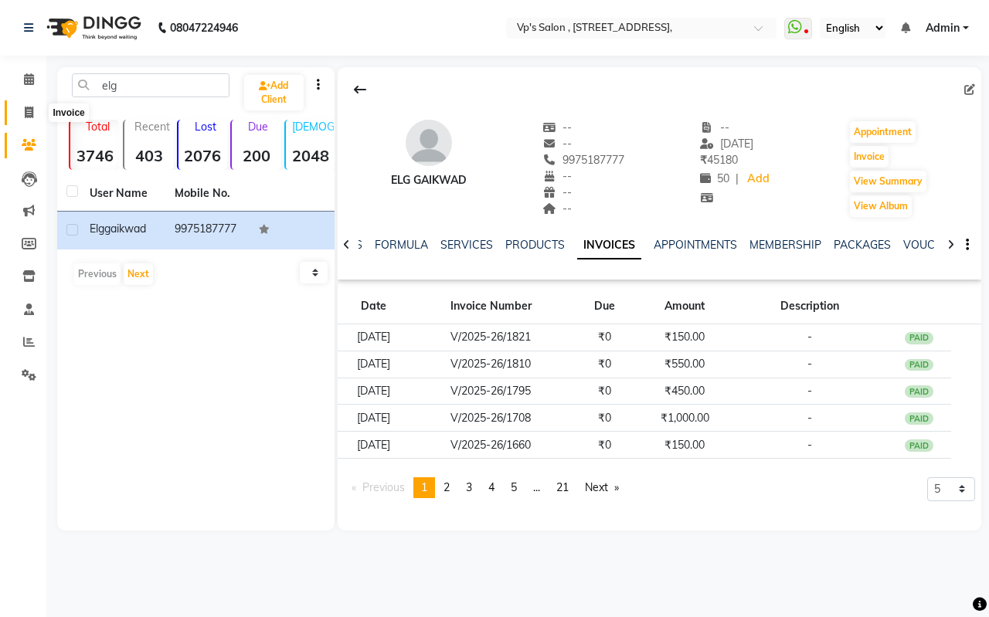
click at [25, 110] on icon at bounding box center [29, 113] width 8 height 12
select select "service"
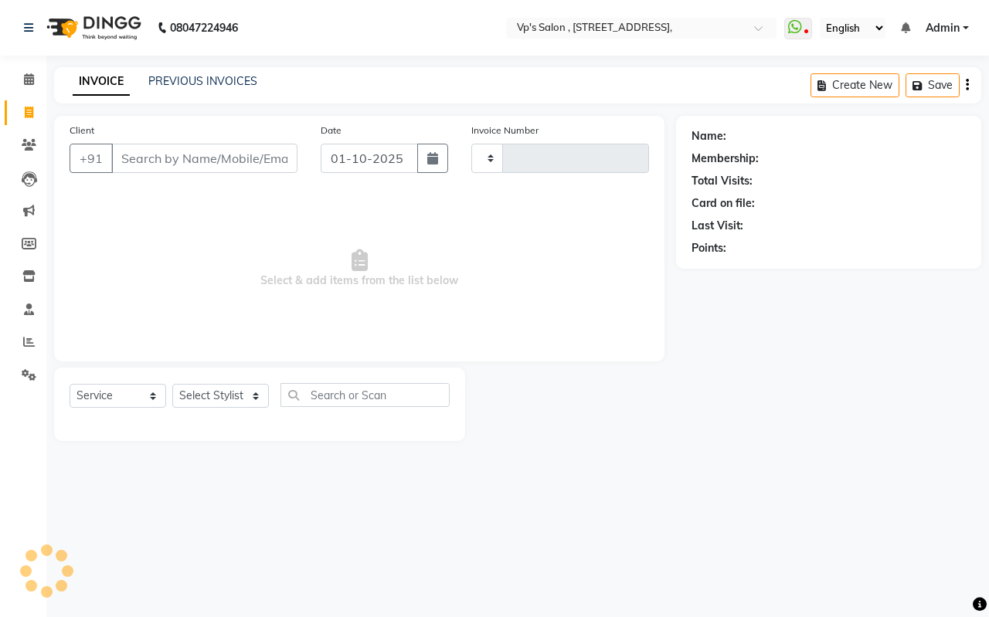
type input "1864"
select select "4917"
click at [178, 83] on link "PREVIOUS INVOICES" at bounding box center [202, 81] width 109 height 14
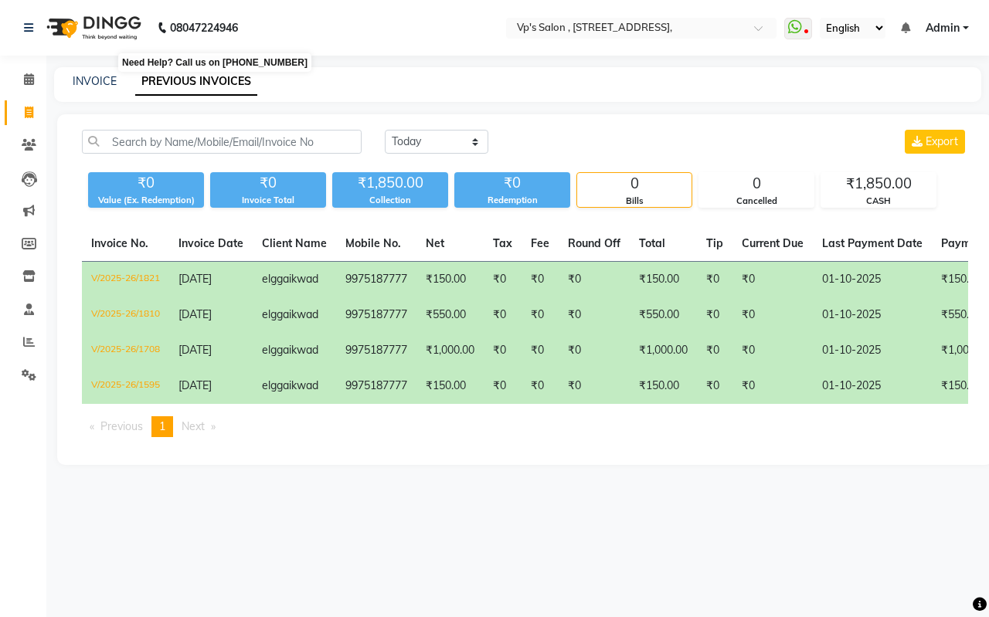
click at [165, 0] on nav "08047224946 Need Help? Call us on 08047224946 Select Location × Vp's Salon , Su…" at bounding box center [494, 28] width 989 height 56
drag, startPoint x: 165, startPoint y: 0, endPoint x: 27, endPoint y: 113, distance: 178.4
click at [27, 113] on icon at bounding box center [29, 113] width 8 height 12
select select "service"
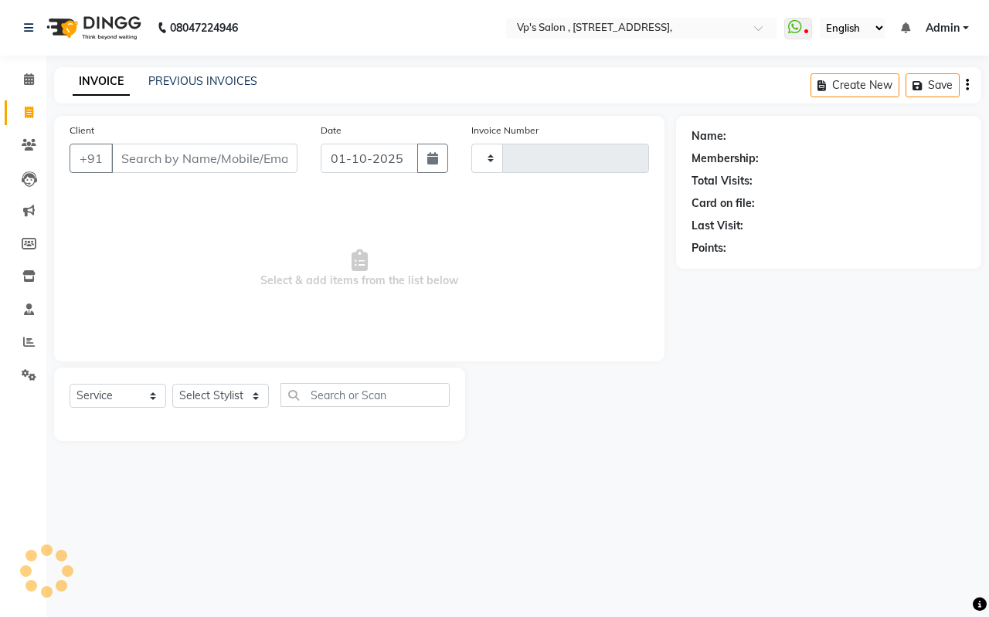
type input "1864"
select select "4917"
click at [114, 74] on link "INVOICE" at bounding box center [101, 82] width 57 height 28
click at [192, 79] on link "PREVIOUS INVOICES" at bounding box center [202, 81] width 109 height 14
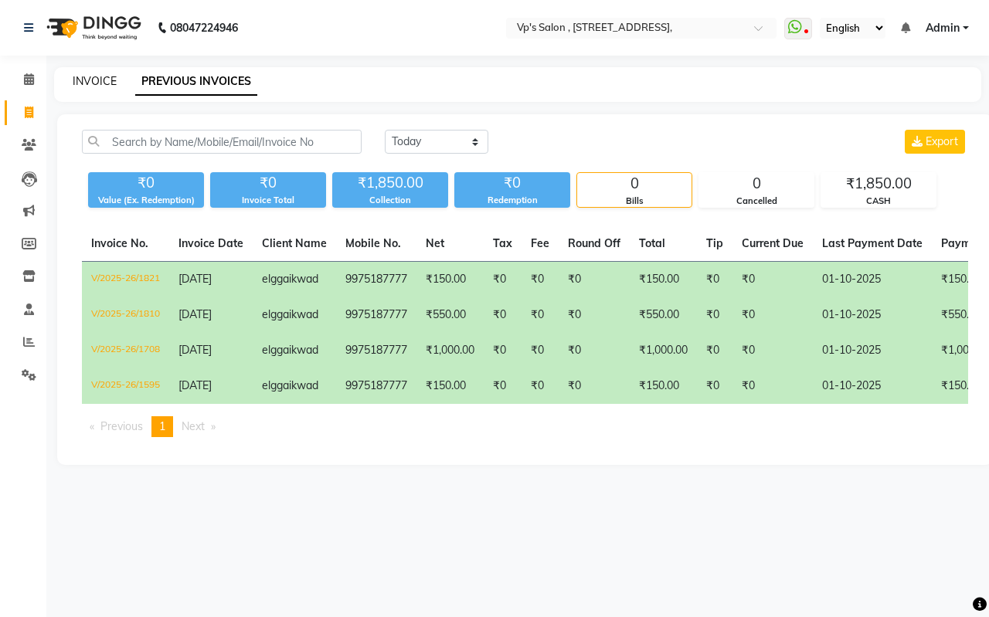
click at [93, 76] on link "INVOICE" at bounding box center [95, 81] width 44 height 14
select select "service"
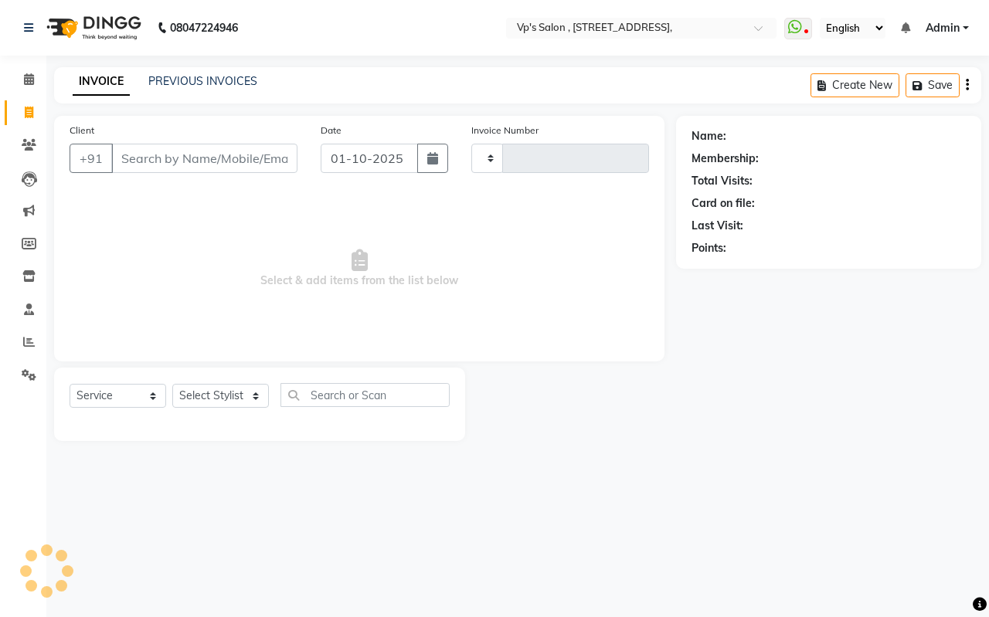
type input "1864"
select select "4917"
click at [156, 161] on input "Client" at bounding box center [204, 158] width 186 height 29
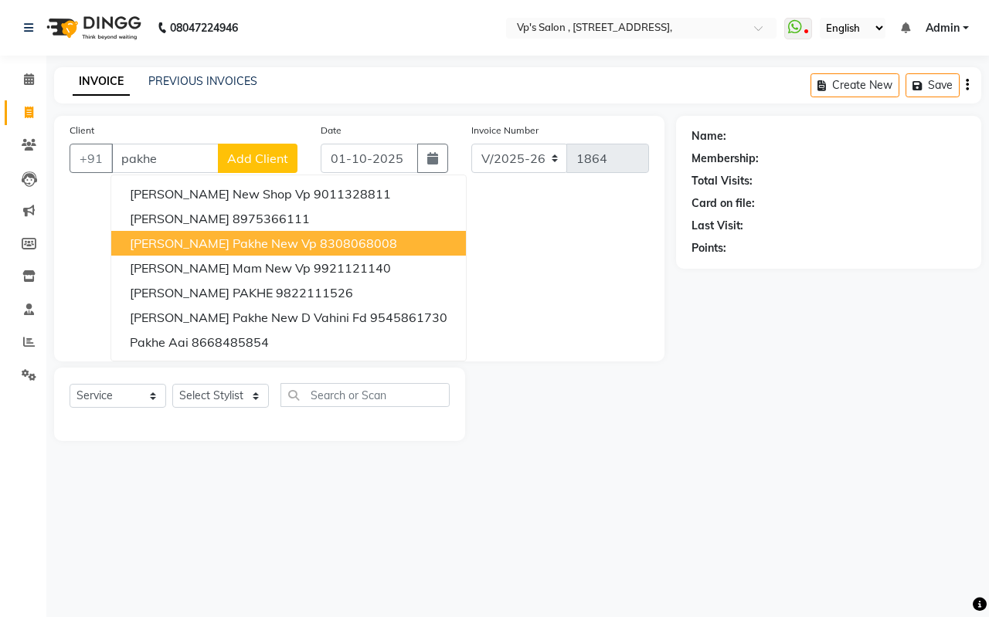
click at [195, 165] on input "pakhe" at bounding box center [164, 158] width 107 height 29
type input "p"
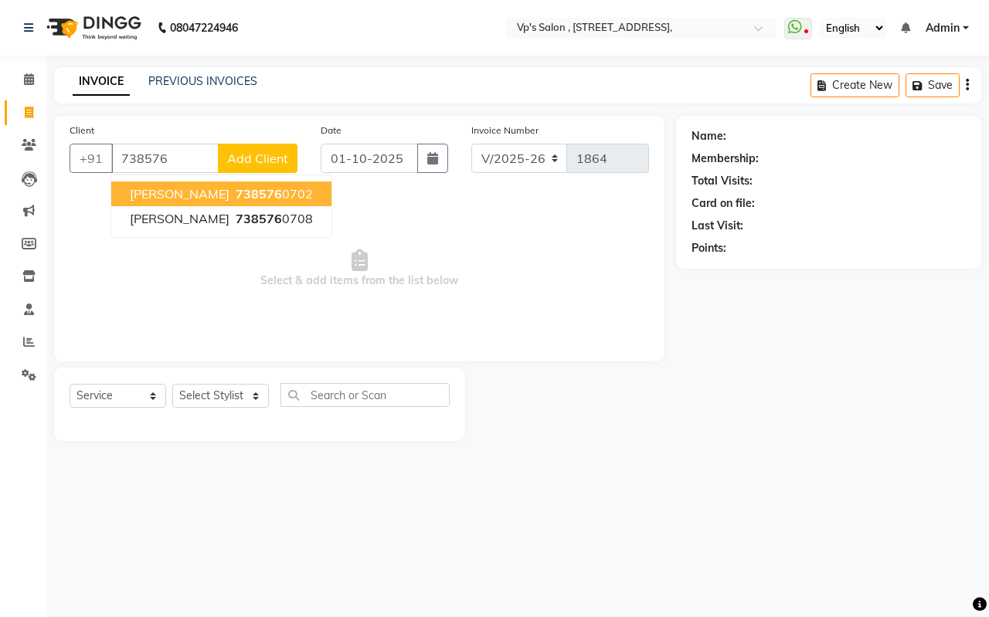
click at [193, 188] on span "Aarti Rathor" at bounding box center [180, 193] width 100 height 15
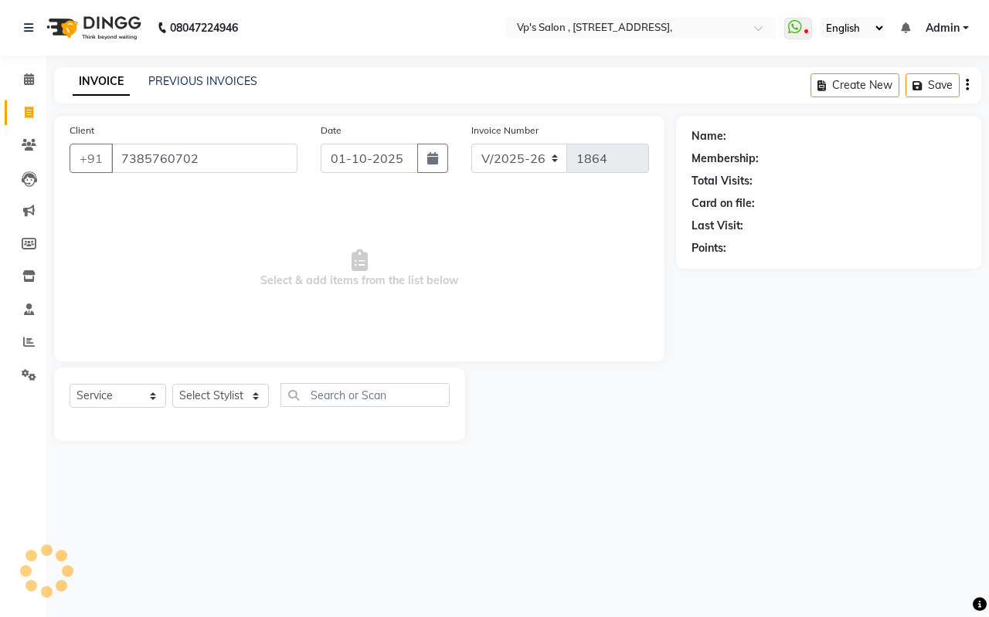
type input "7385760702"
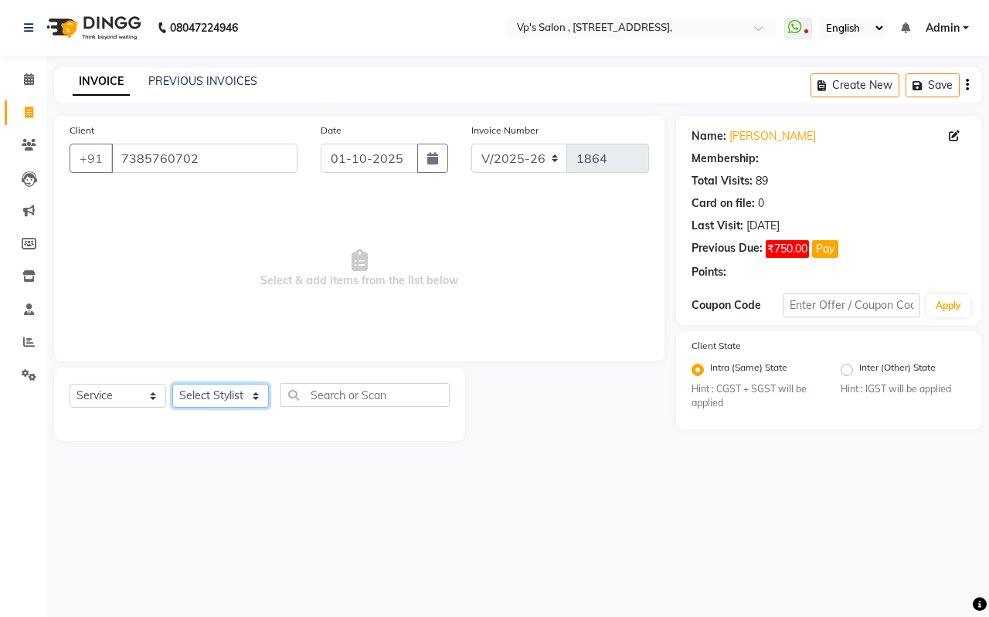
click at [212, 396] on select "Select Stylist amol Arati kamlesh b Krushna pramila jadhav priyanka bawaskar ro…" at bounding box center [220, 396] width 97 height 24
select select "30153"
click at [172, 384] on select "Select Stylist amol Arati kamlesh b Krushna pramila jadhav priyanka bawaskar ro…" at bounding box center [220, 396] width 97 height 24
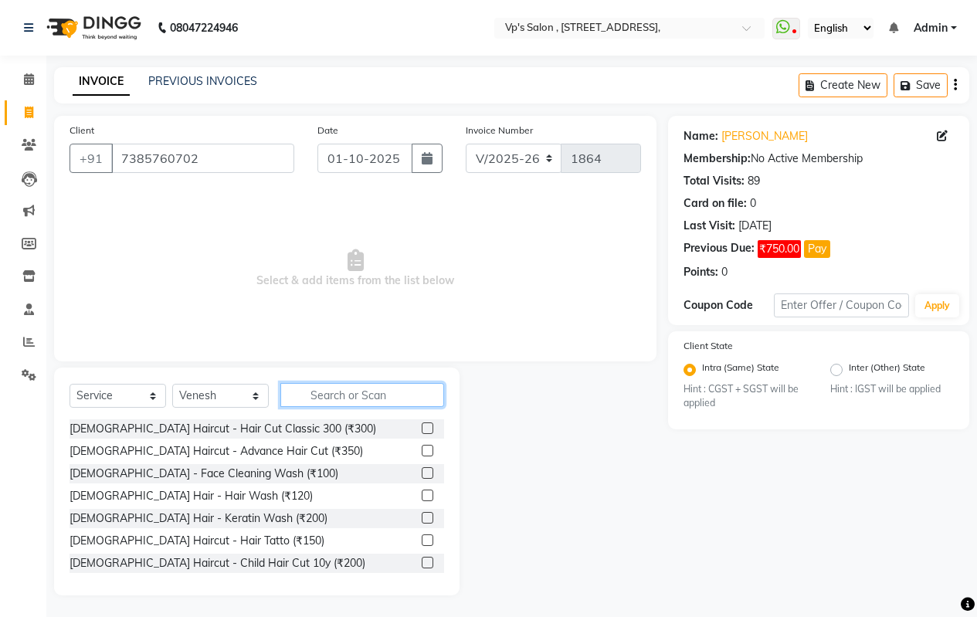
click at [319, 398] on input "text" at bounding box center [362, 395] width 164 height 24
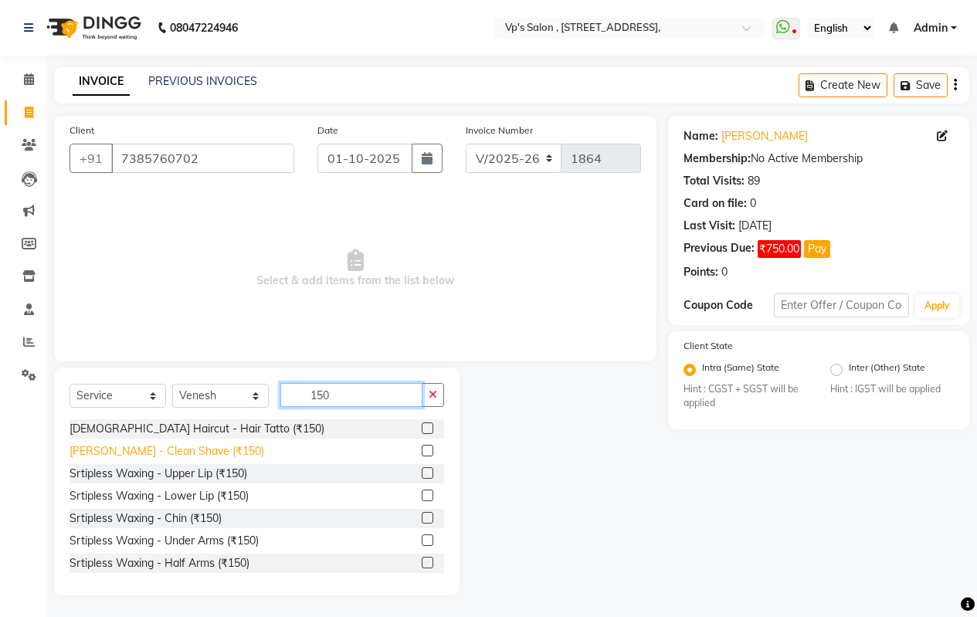
type input "150"
click at [191, 456] on div "Beard - Clean Shave (₹150)" at bounding box center [167, 451] width 195 height 16
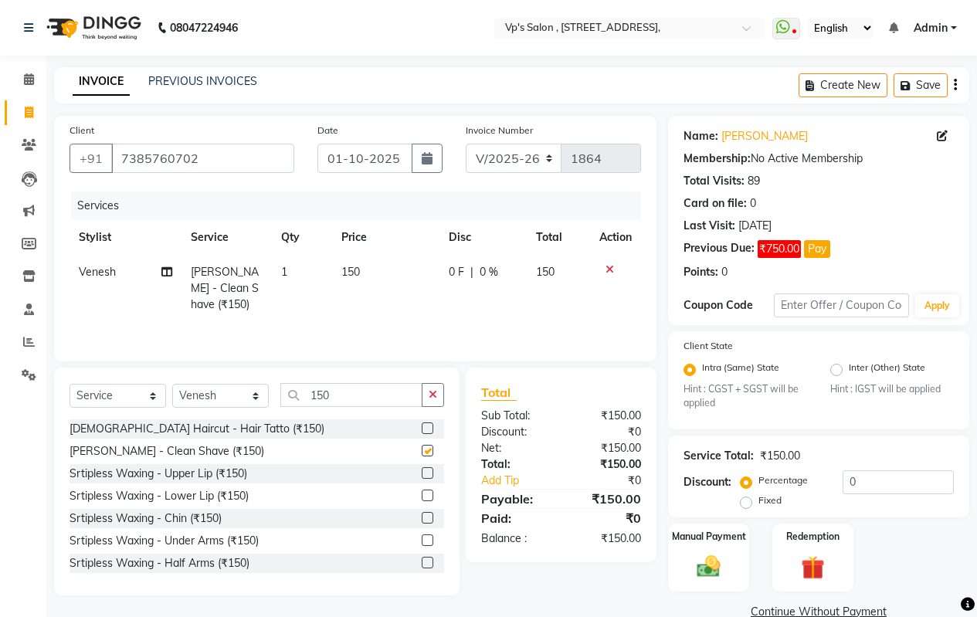
checkbox input "false"
click at [694, 545] on div "Manual Payment" at bounding box center [709, 558] width 84 height 70
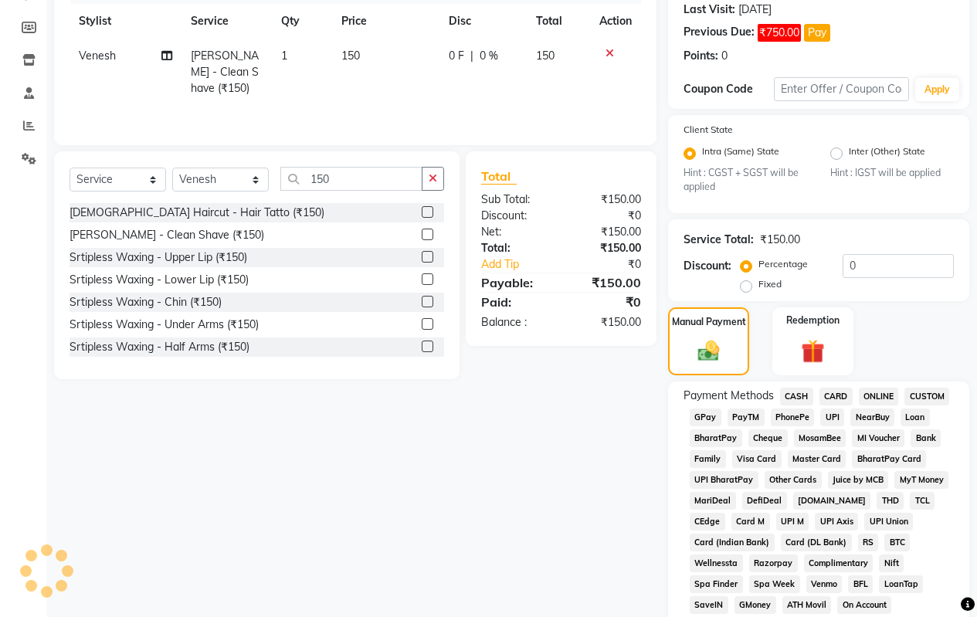
scroll to position [309, 0]
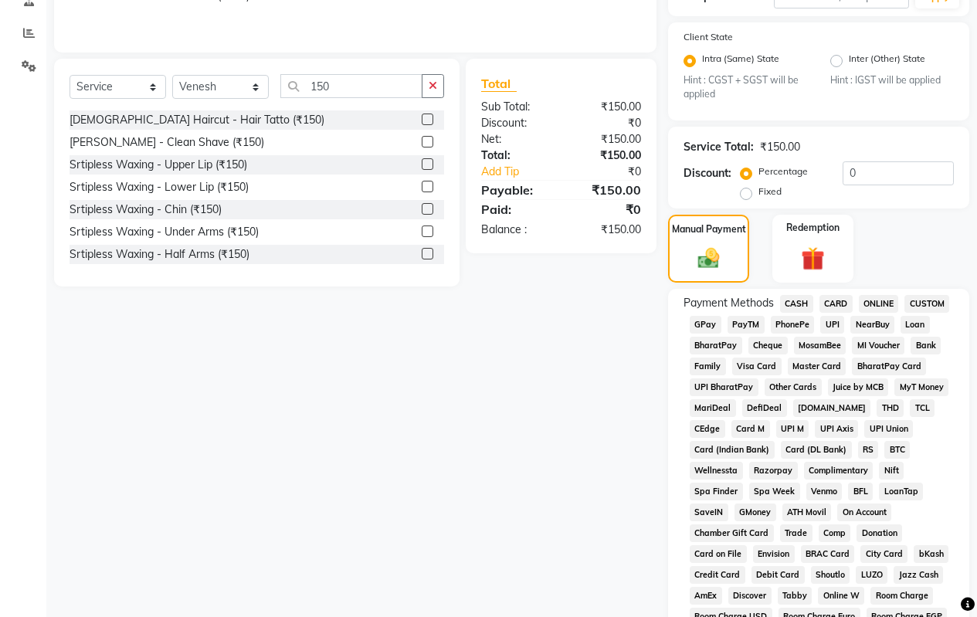
click at [878, 302] on span "ONLINE" at bounding box center [879, 304] width 40 height 18
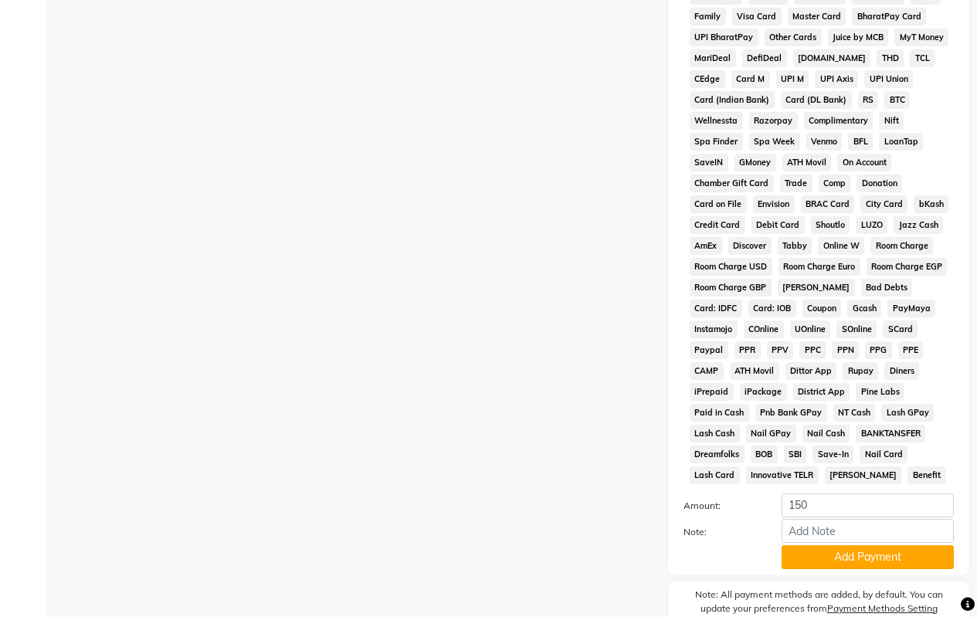
scroll to position [731, 0]
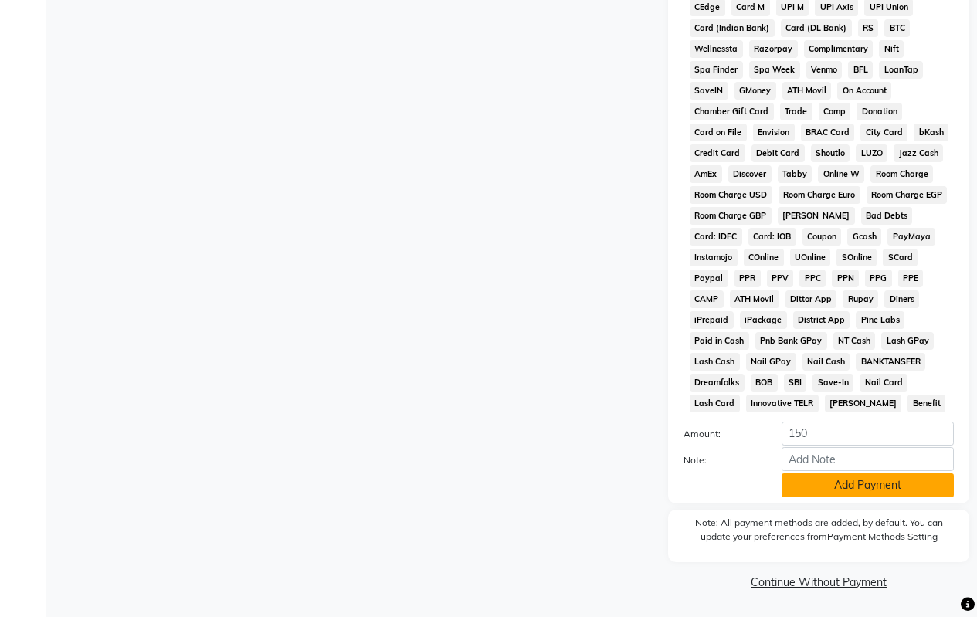
click at [812, 486] on button "Add Payment" at bounding box center [868, 485] width 172 height 24
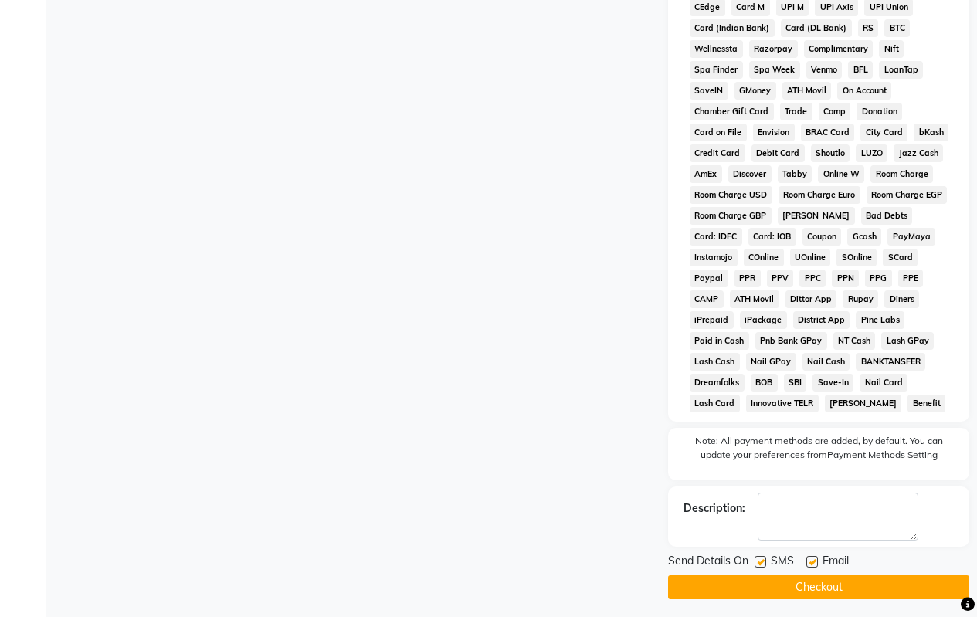
click at [744, 581] on button "Checkout" at bounding box center [818, 587] width 301 height 24
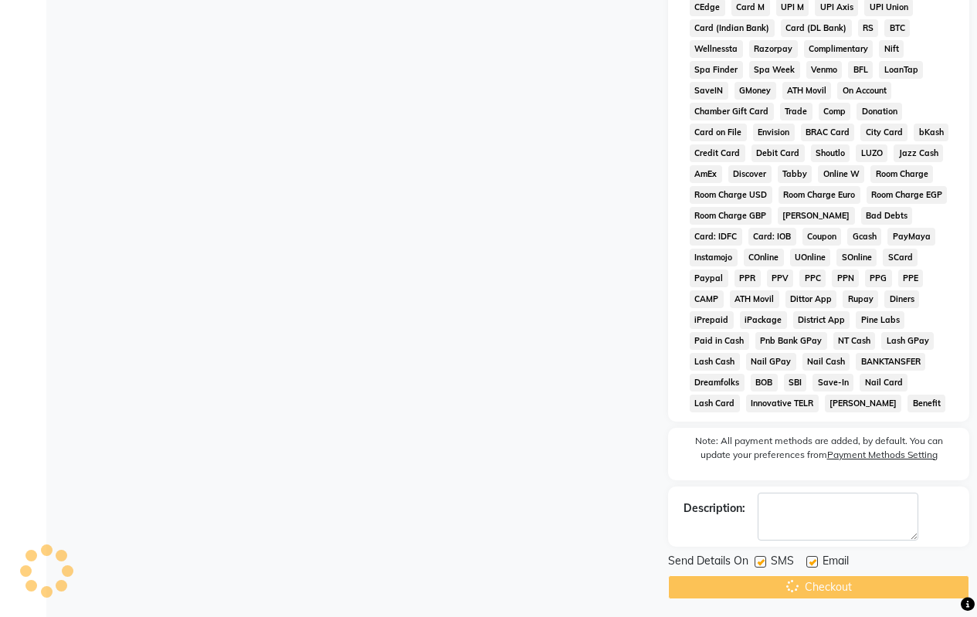
scroll to position [542, 0]
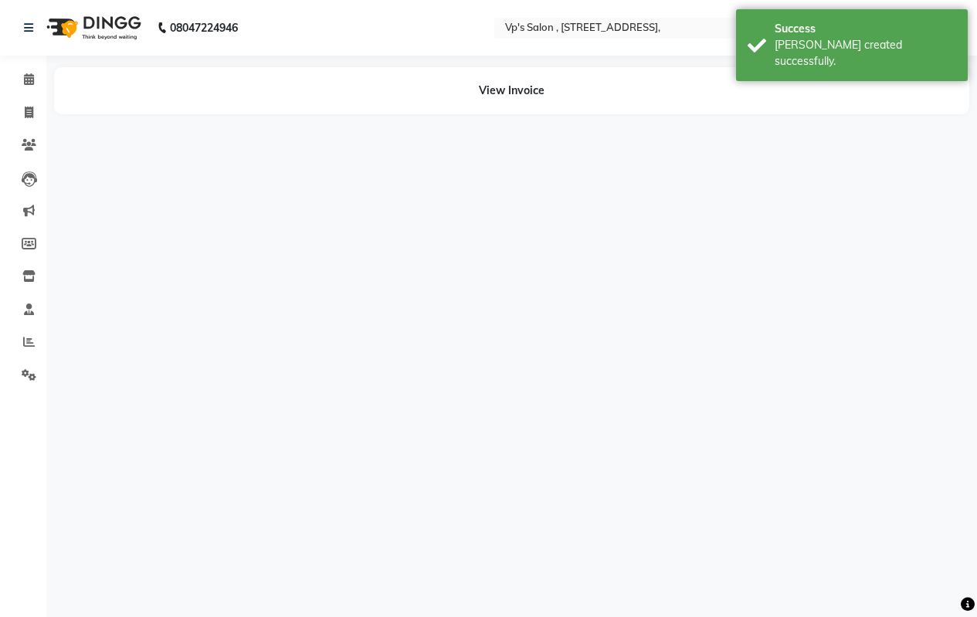
drag, startPoint x: 538, startPoint y: 373, endPoint x: 492, endPoint y: 334, distance: 60.8
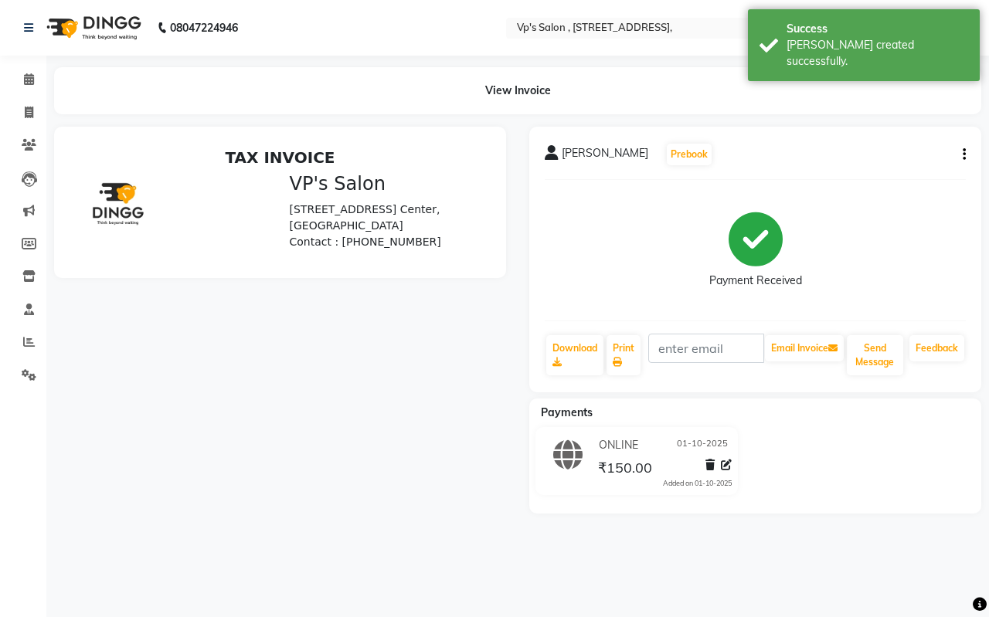
click at [124, 154] on h2 "TAX INVOICE" at bounding box center [280, 157] width 402 height 19
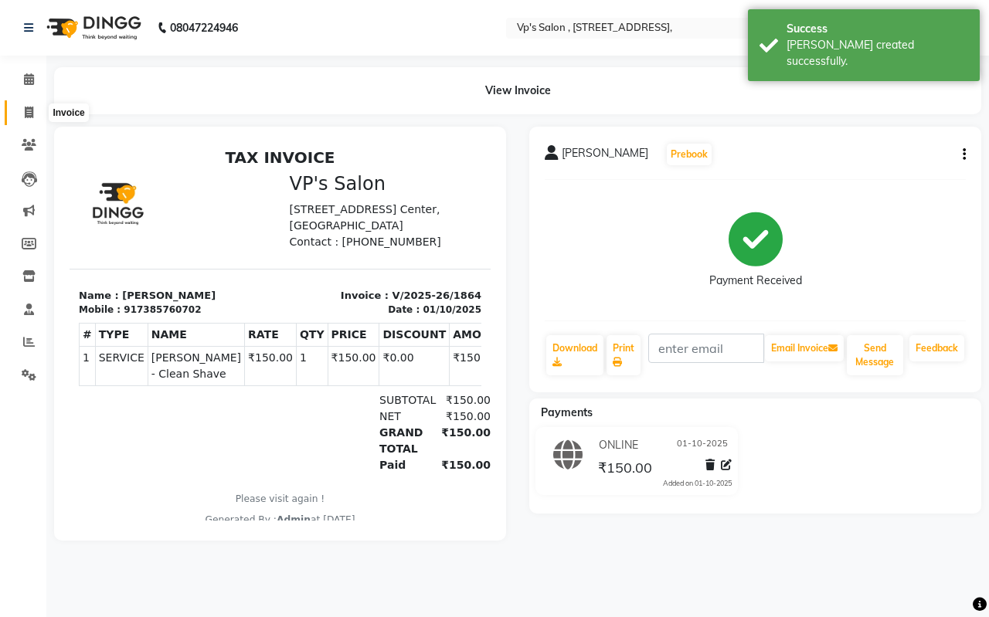
click at [25, 111] on icon at bounding box center [29, 113] width 8 height 12
select select "service"
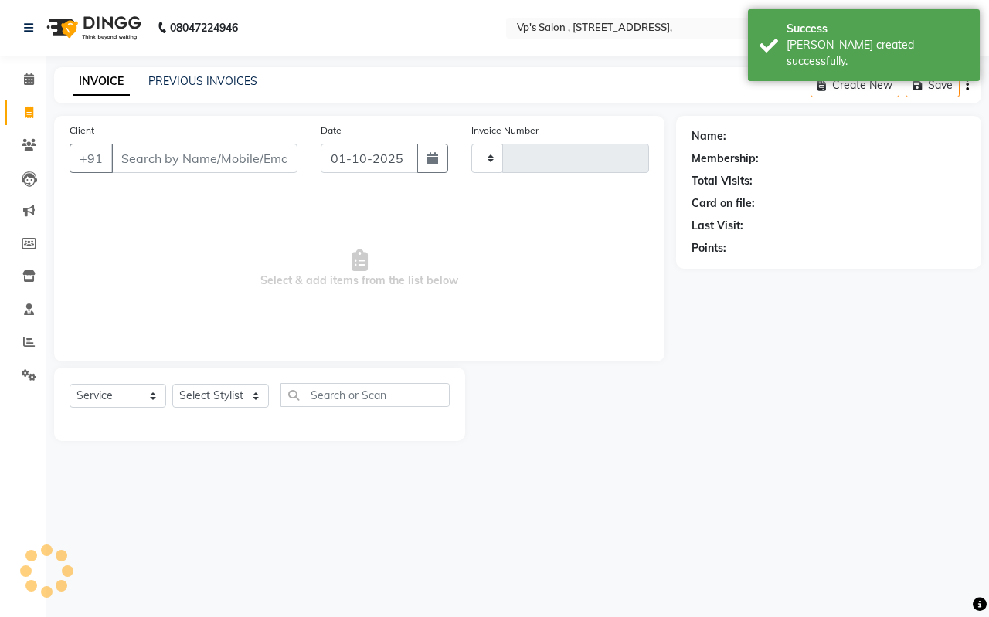
type input "1865"
select select "4917"
click at [227, 85] on link "PREVIOUS INVOICES" at bounding box center [202, 81] width 109 height 14
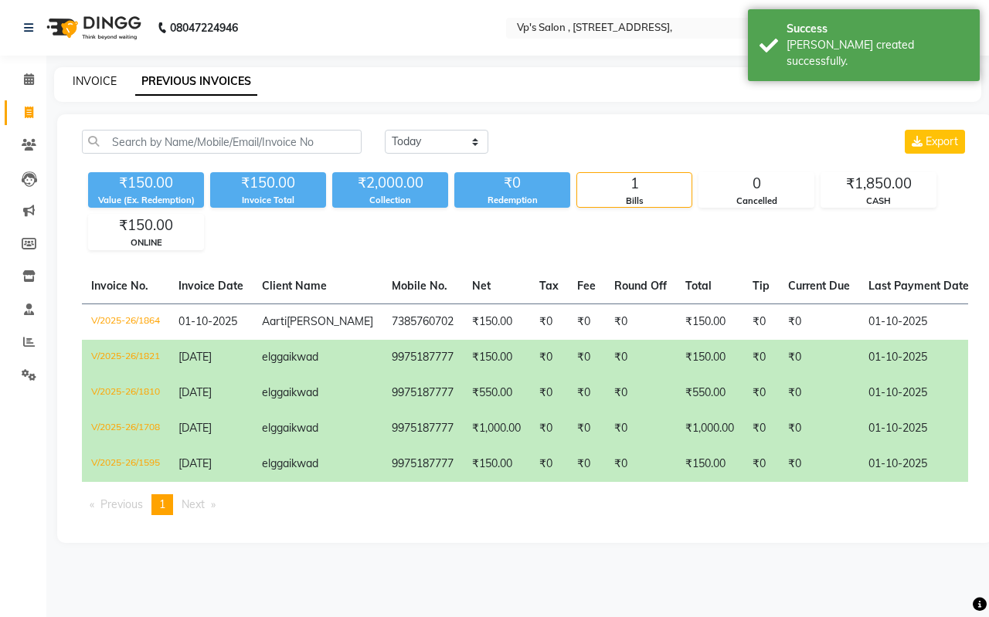
click at [109, 75] on link "INVOICE" at bounding box center [95, 81] width 44 height 14
select select "service"
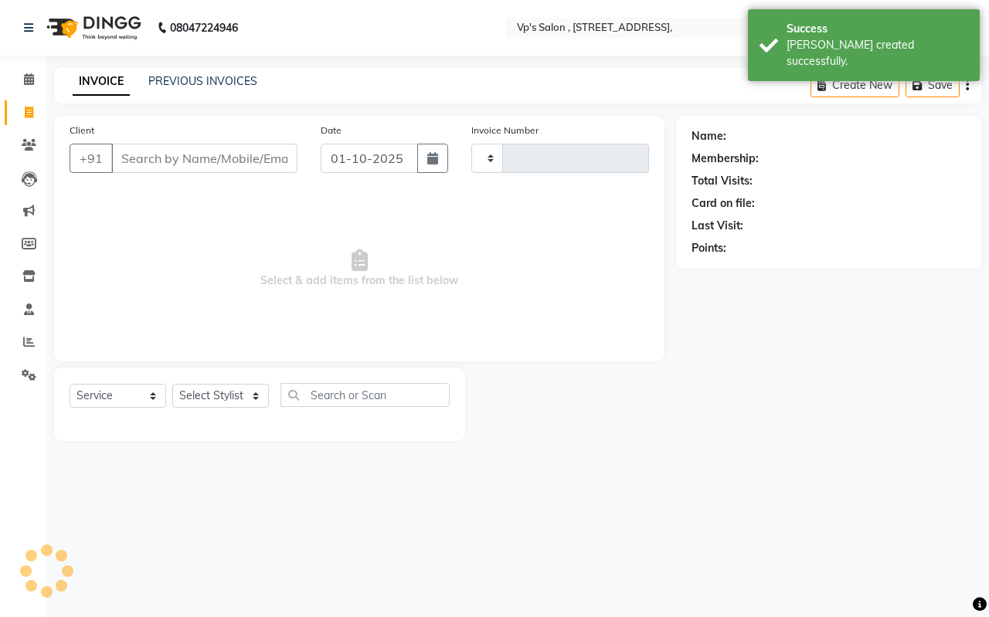
type input "1865"
select select "4917"
click at [247, 85] on link "PREVIOUS INVOICES" at bounding box center [202, 81] width 109 height 14
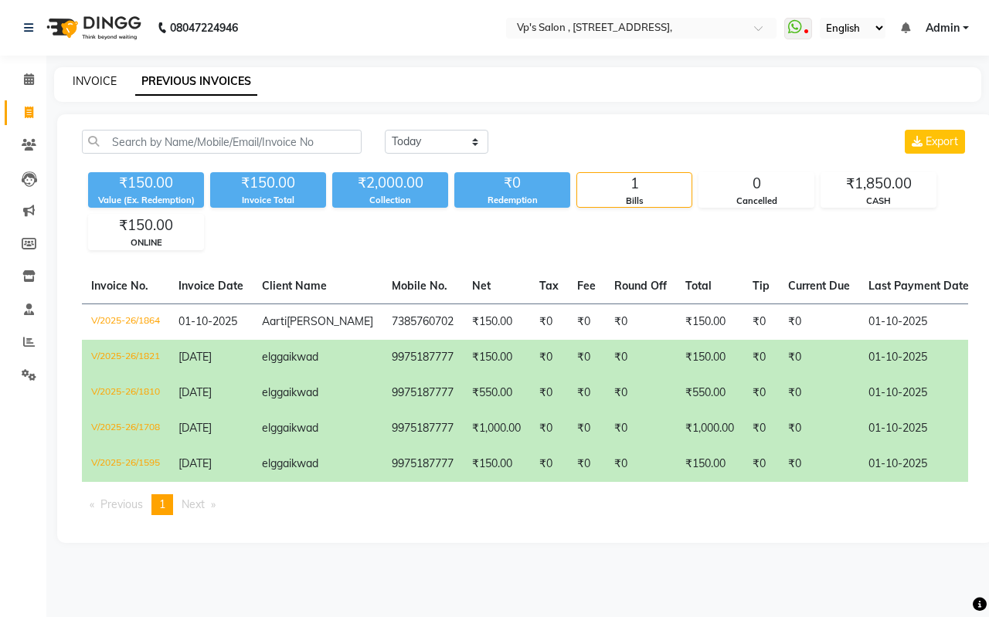
click at [93, 77] on link "INVOICE" at bounding box center [95, 81] width 44 height 14
select select "service"
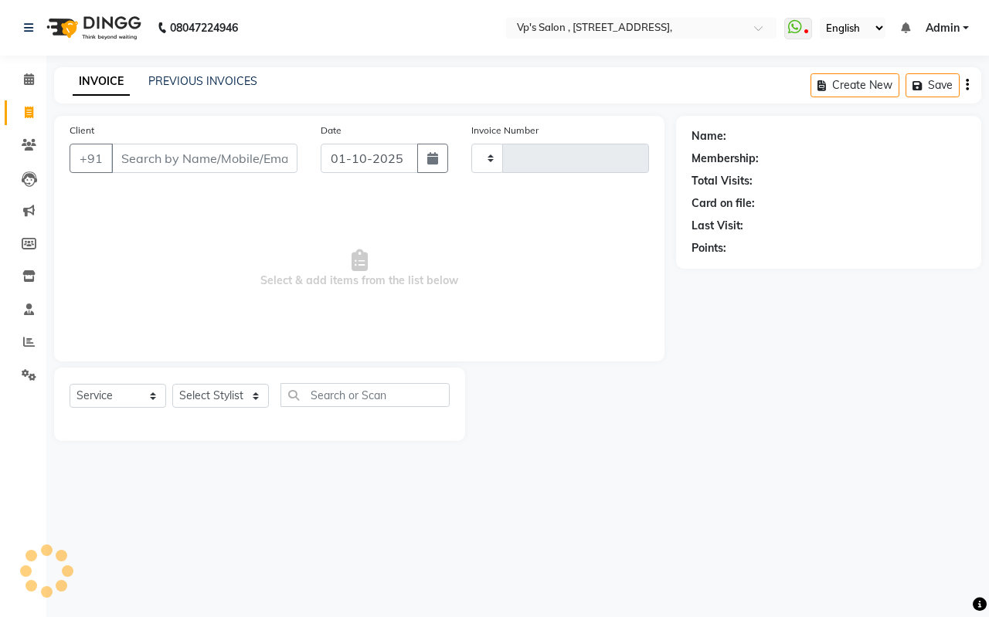
type input "1865"
select select "4917"
